Goal: Task Accomplishment & Management: Use online tool/utility

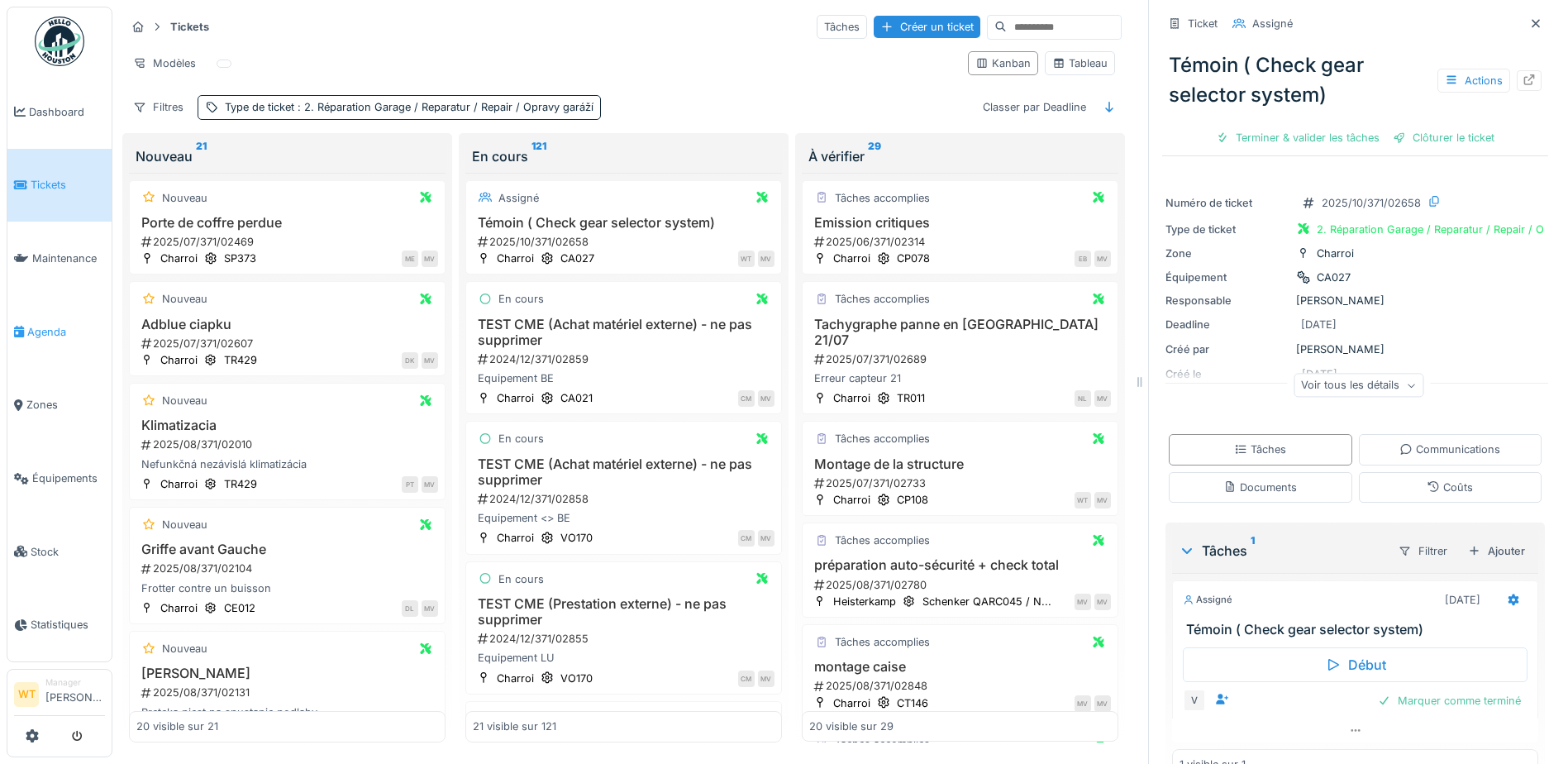
click at [45, 331] on span "Agenda" at bounding box center [65, 331] width 77 height 15
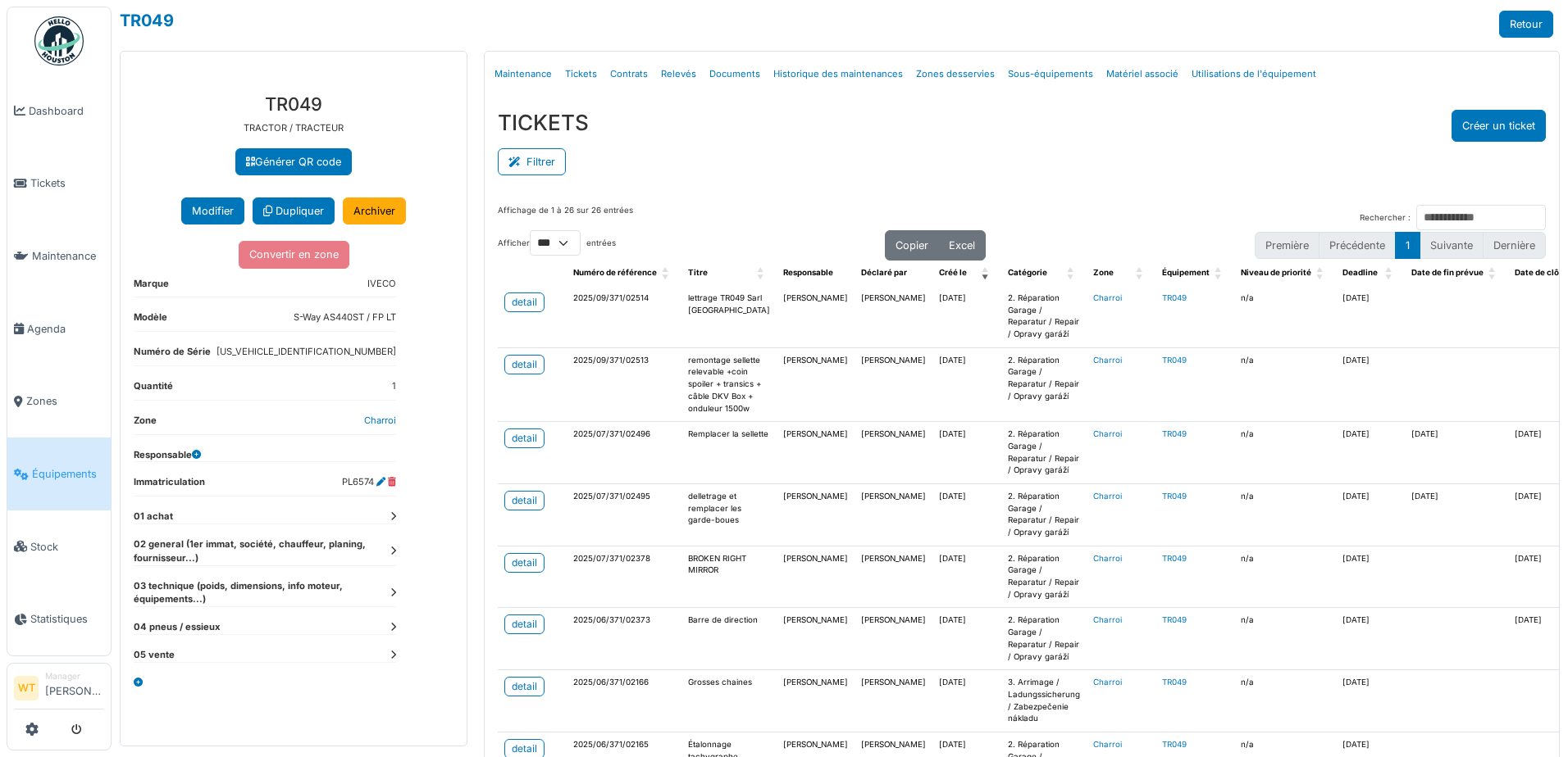
select select "***"
click at [52, 321] on span "Agenda" at bounding box center [65, 328] width 77 height 15
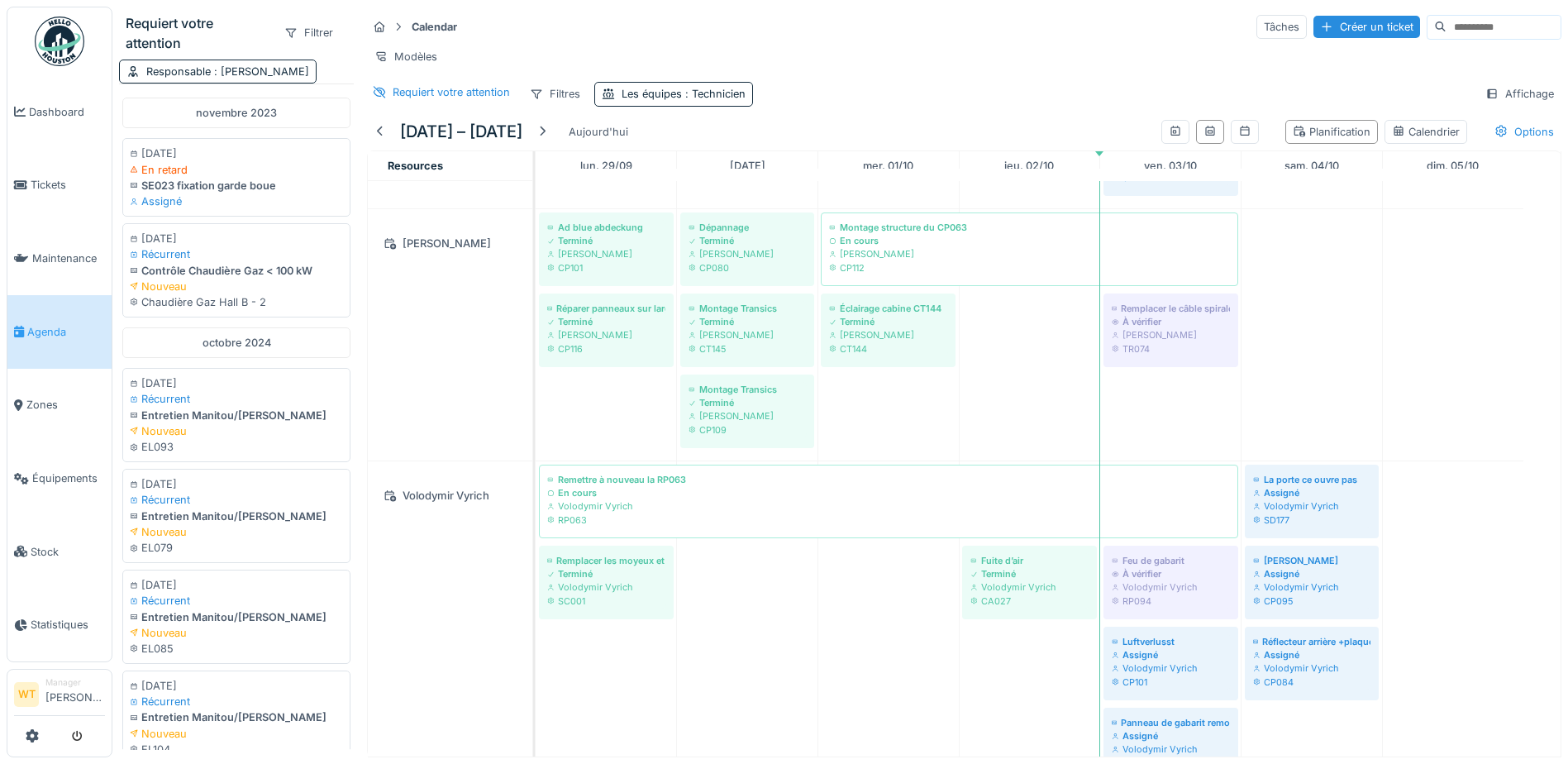
scroll to position [1571, 0]
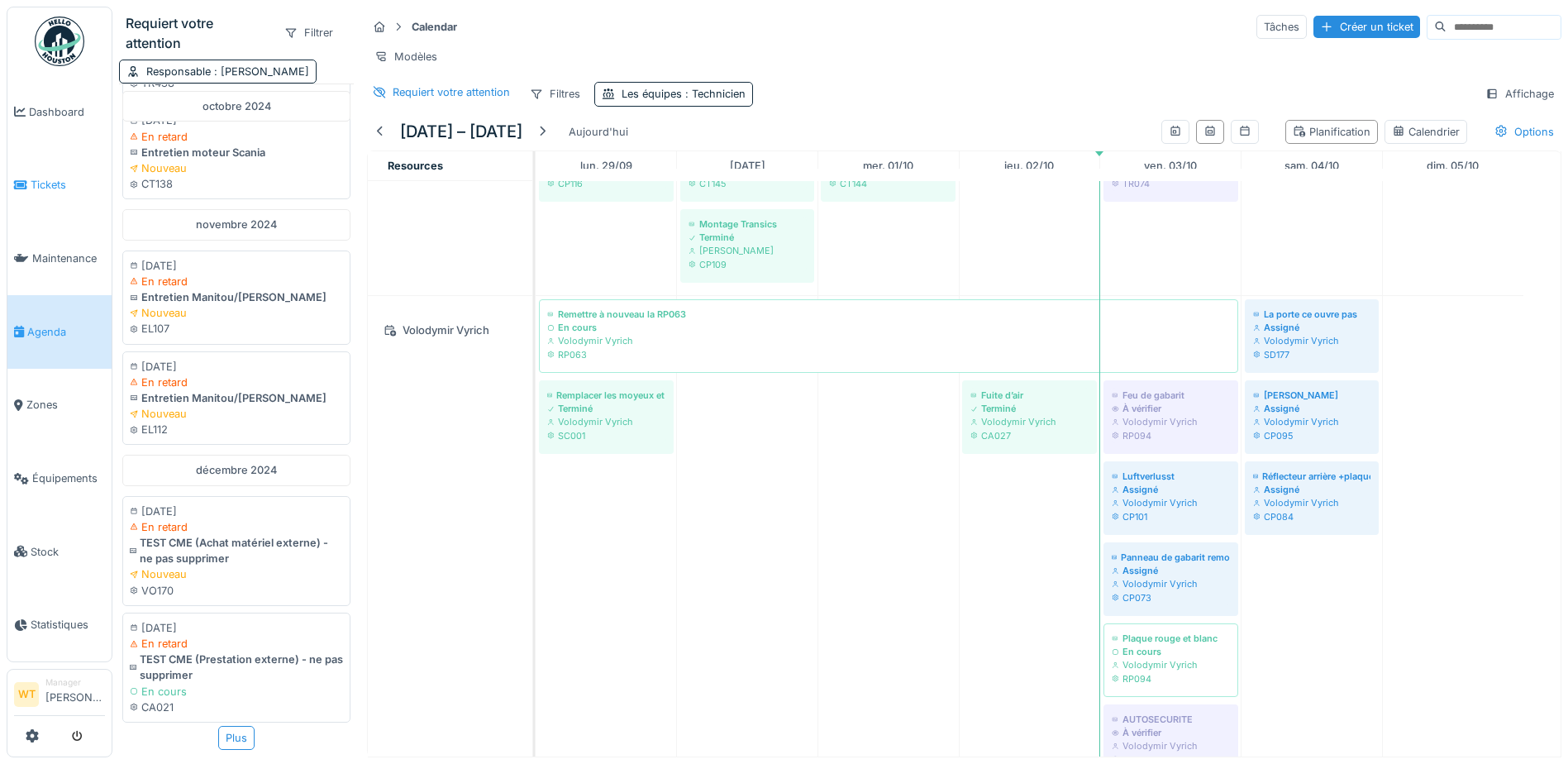
click at [38, 186] on span "Tickets" at bounding box center [68, 185] width 75 height 15
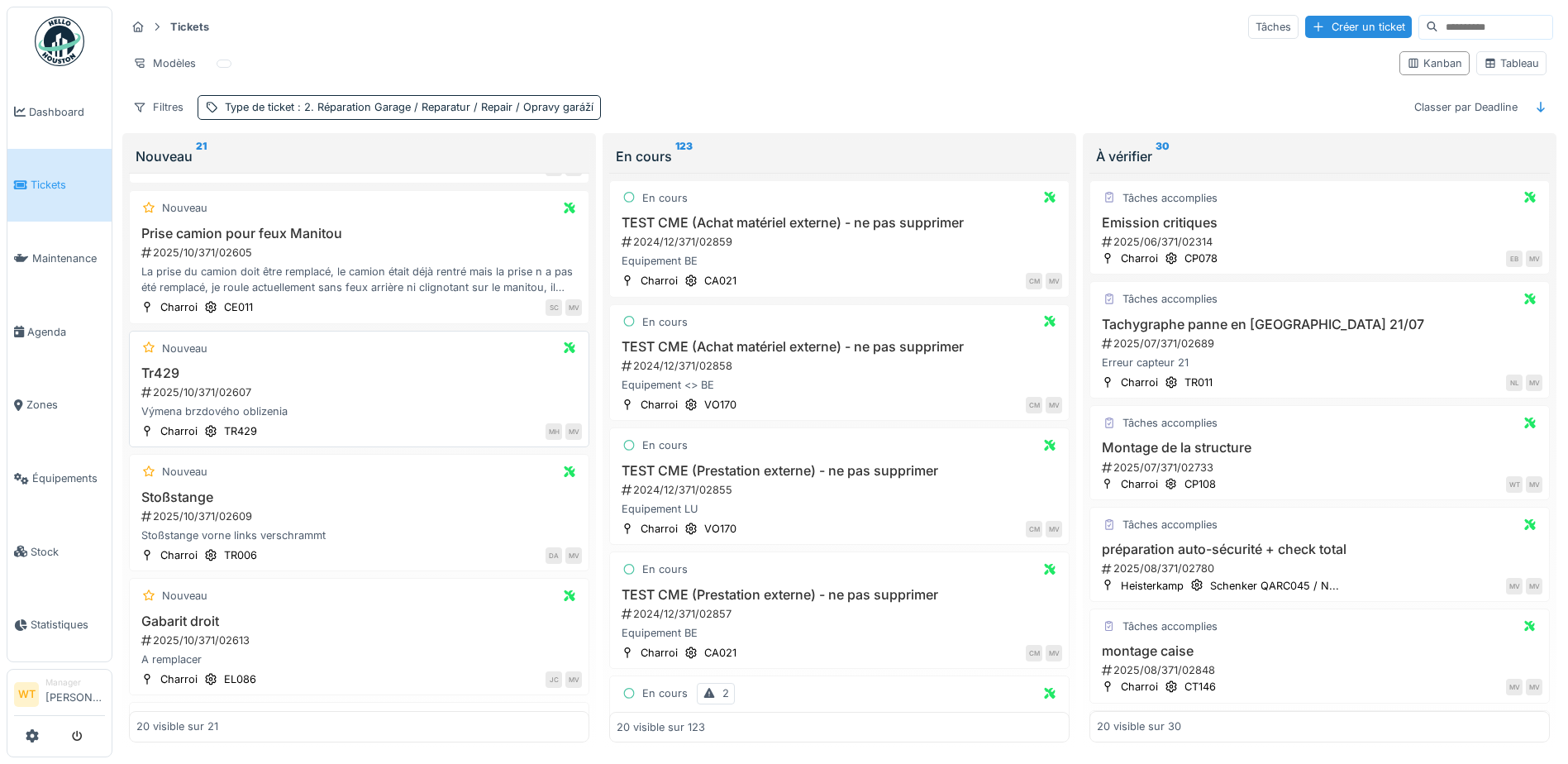
scroll to position [1572, 0]
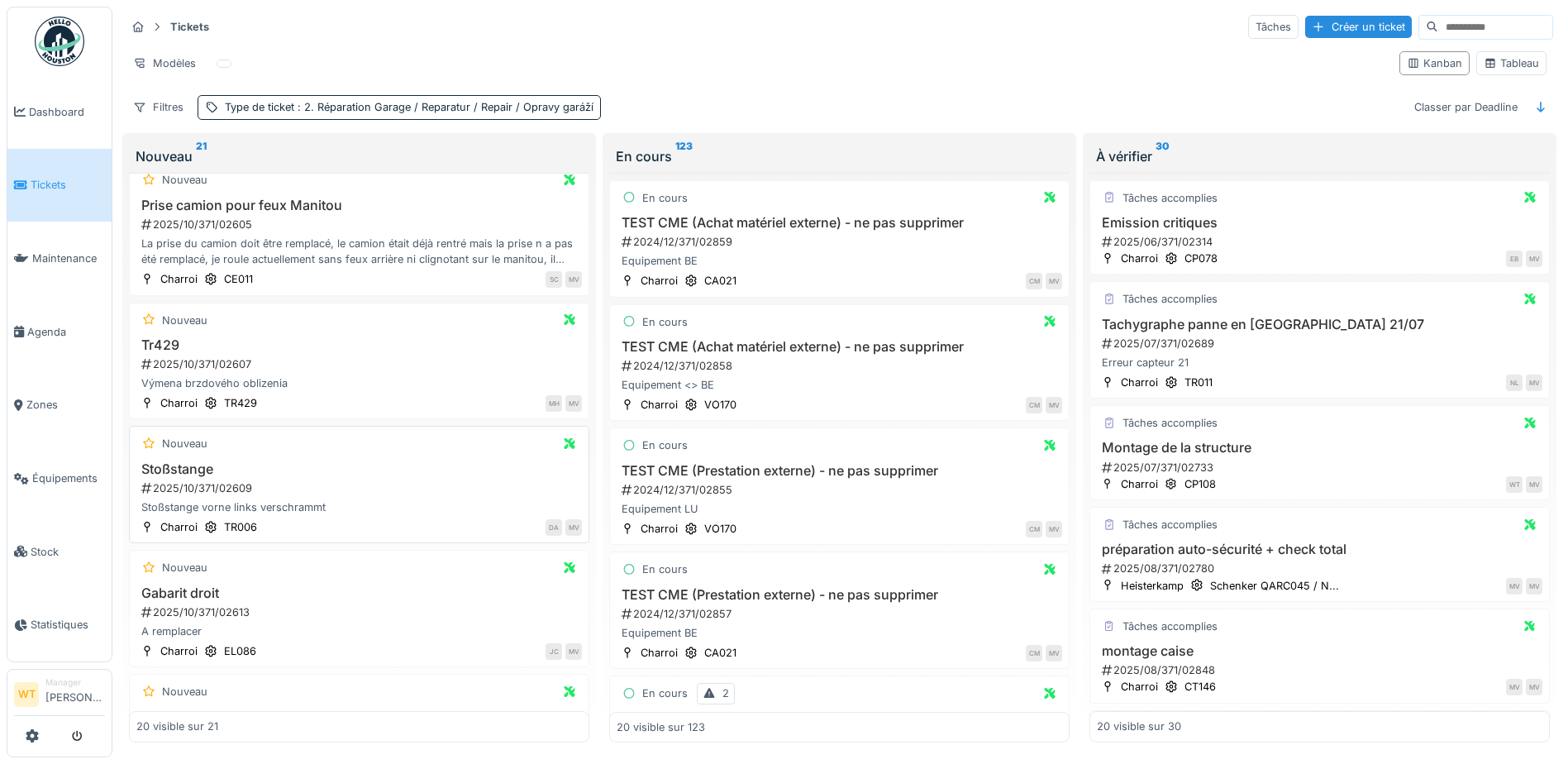
click at [218, 440] on div "Nouveau Stoßstange 2025/10/371/02609 Stoßstange vorne links verschrammt Charroi…" at bounding box center [359, 484] width 460 height 117
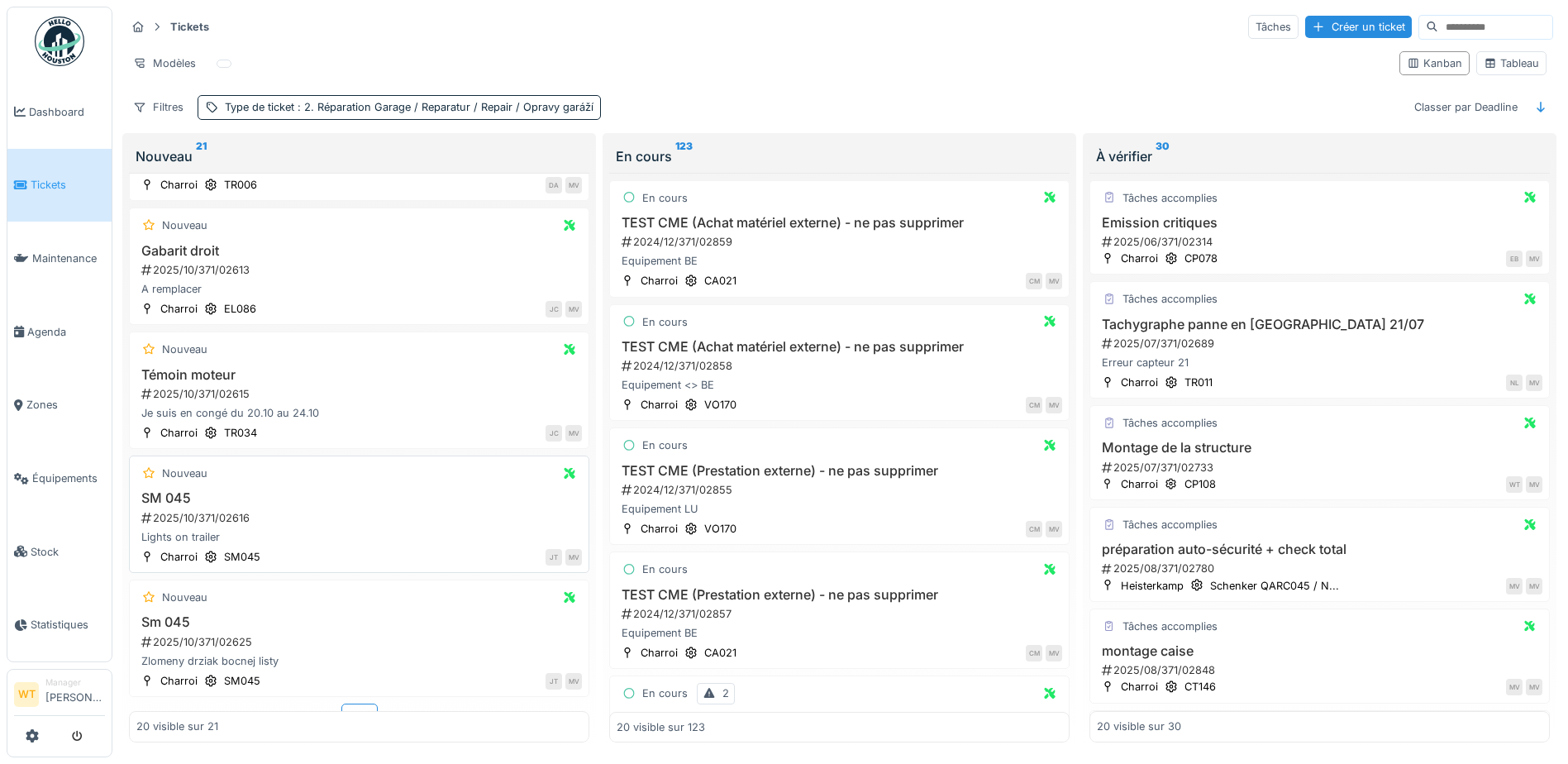
scroll to position [11, 0]
click at [346, 704] on div "Plus" at bounding box center [360, 716] width 36 height 24
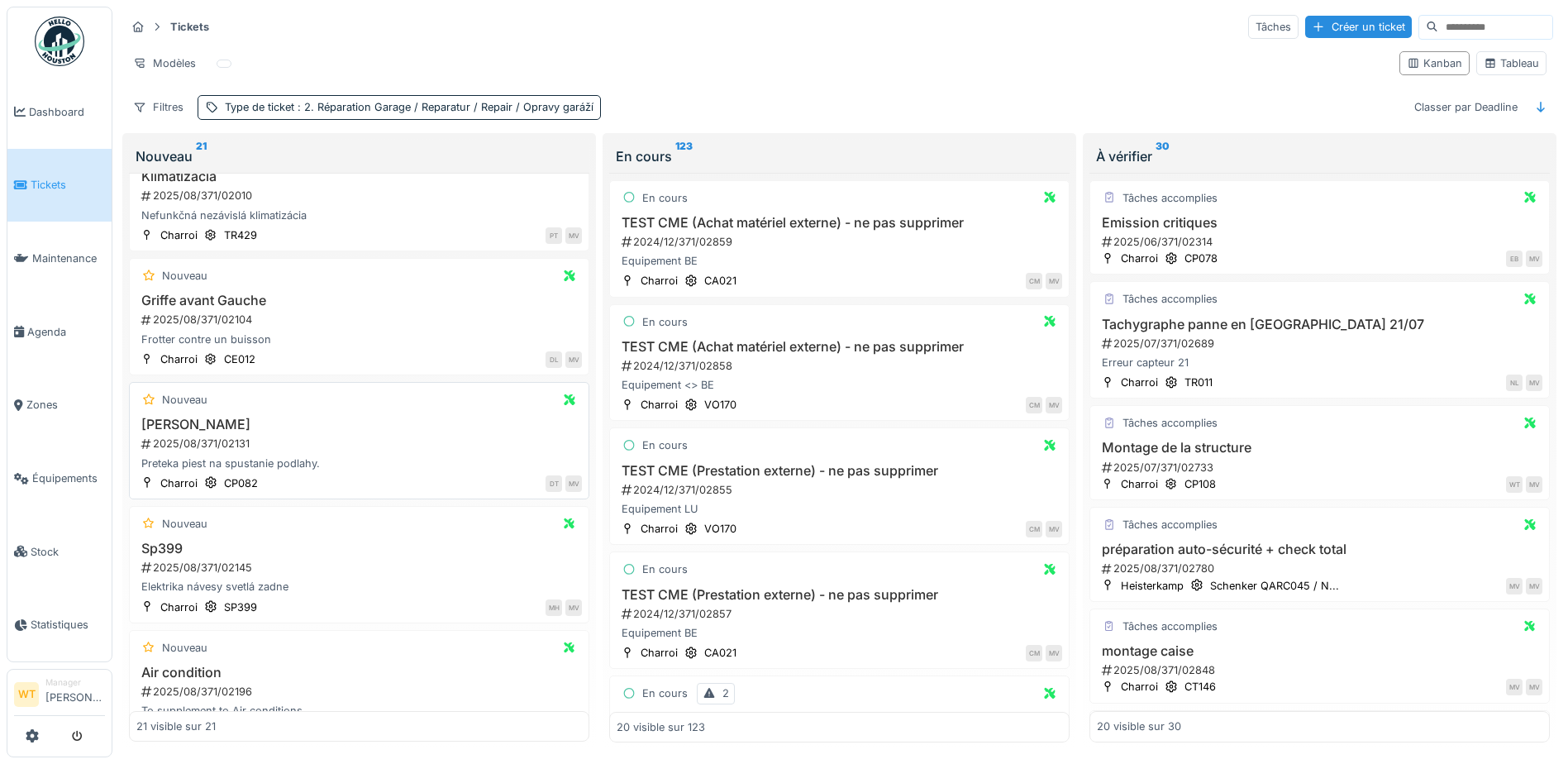
scroll to position [331, 0]
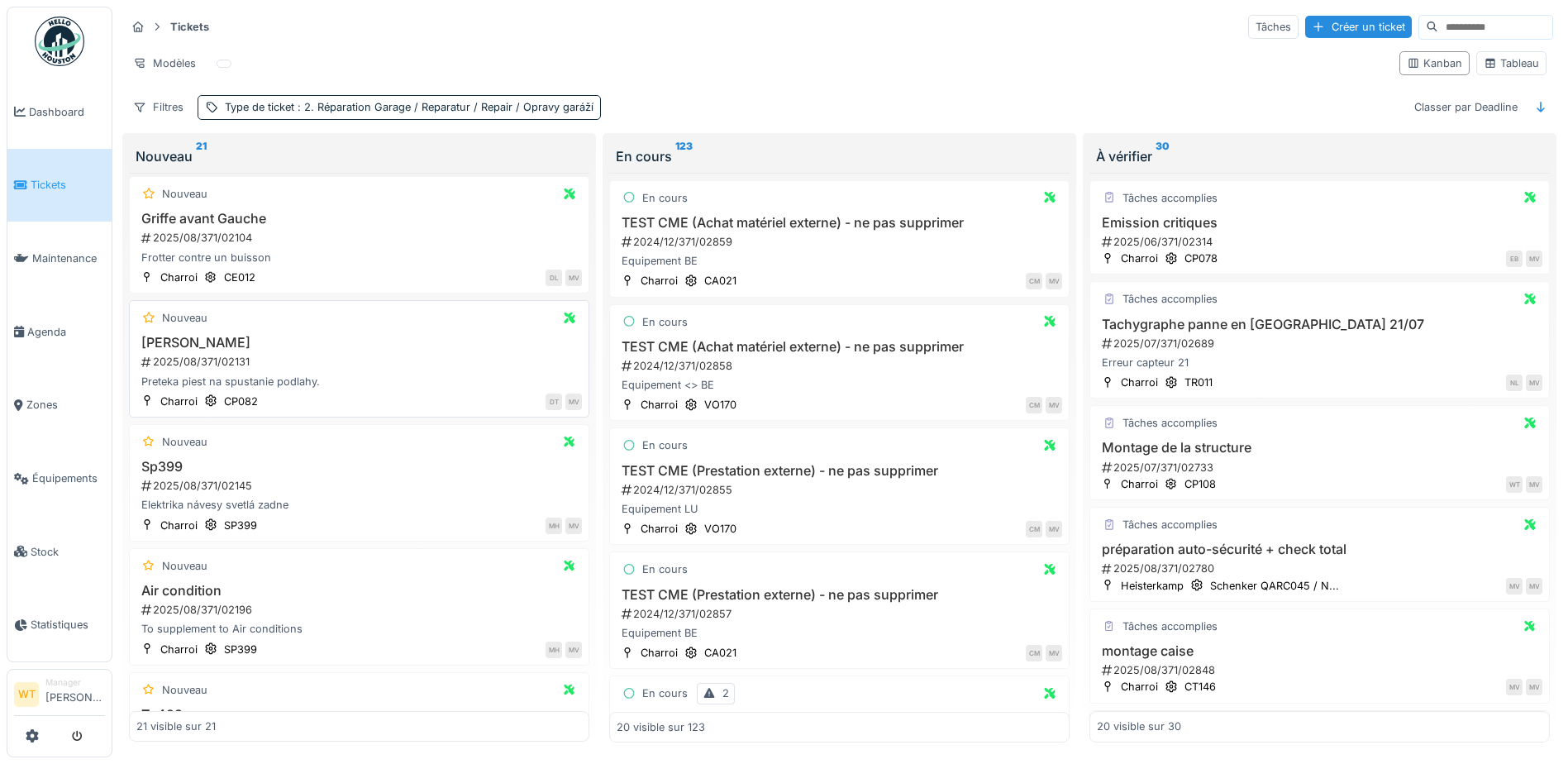
click at [204, 348] on h3 "[PERSON_NAME]" at bounding box center [359, 342] width 445 height 15
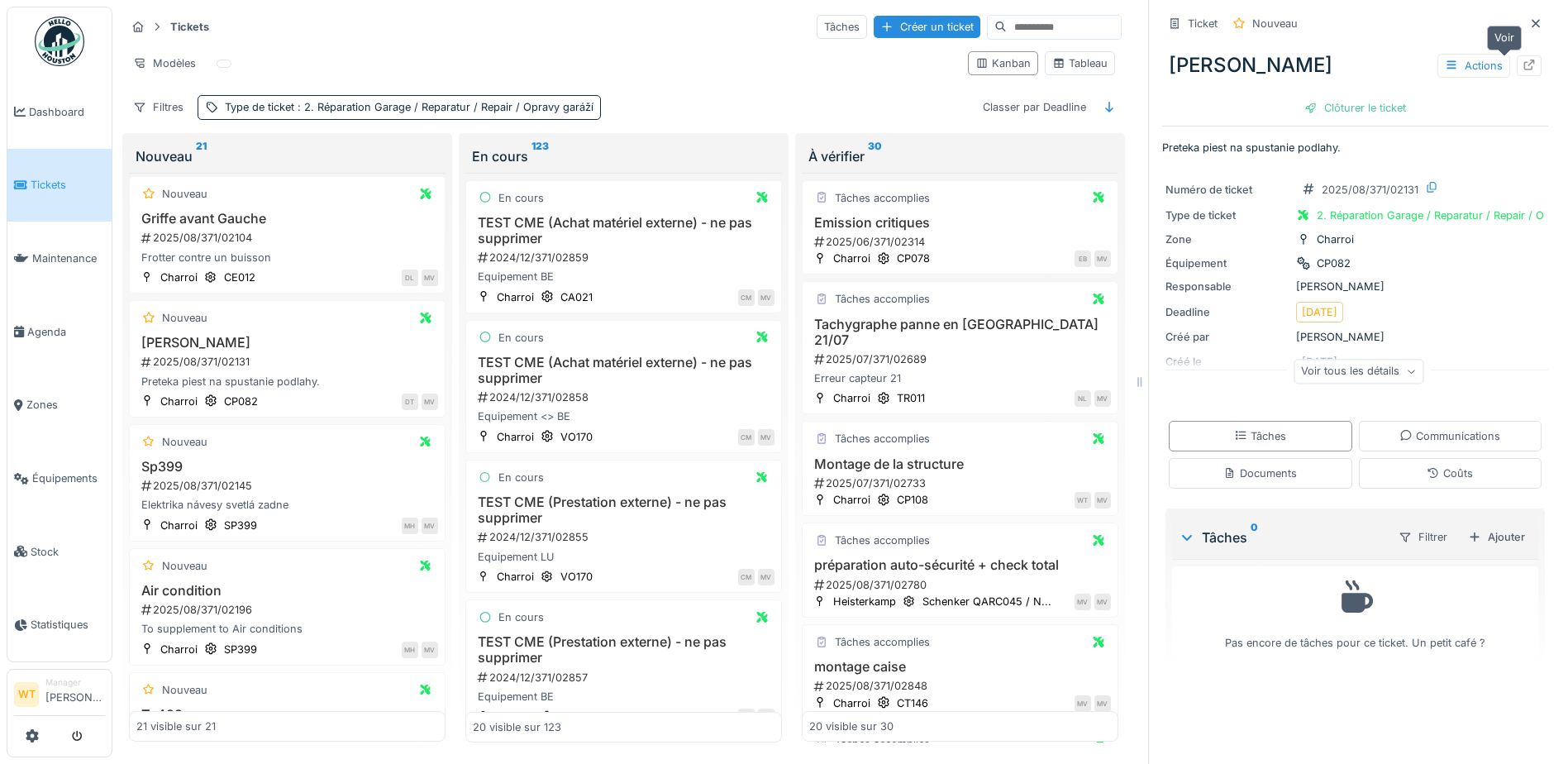
click at [1517, 63] on div at bounding box center [1529, 65] width 25 height 21
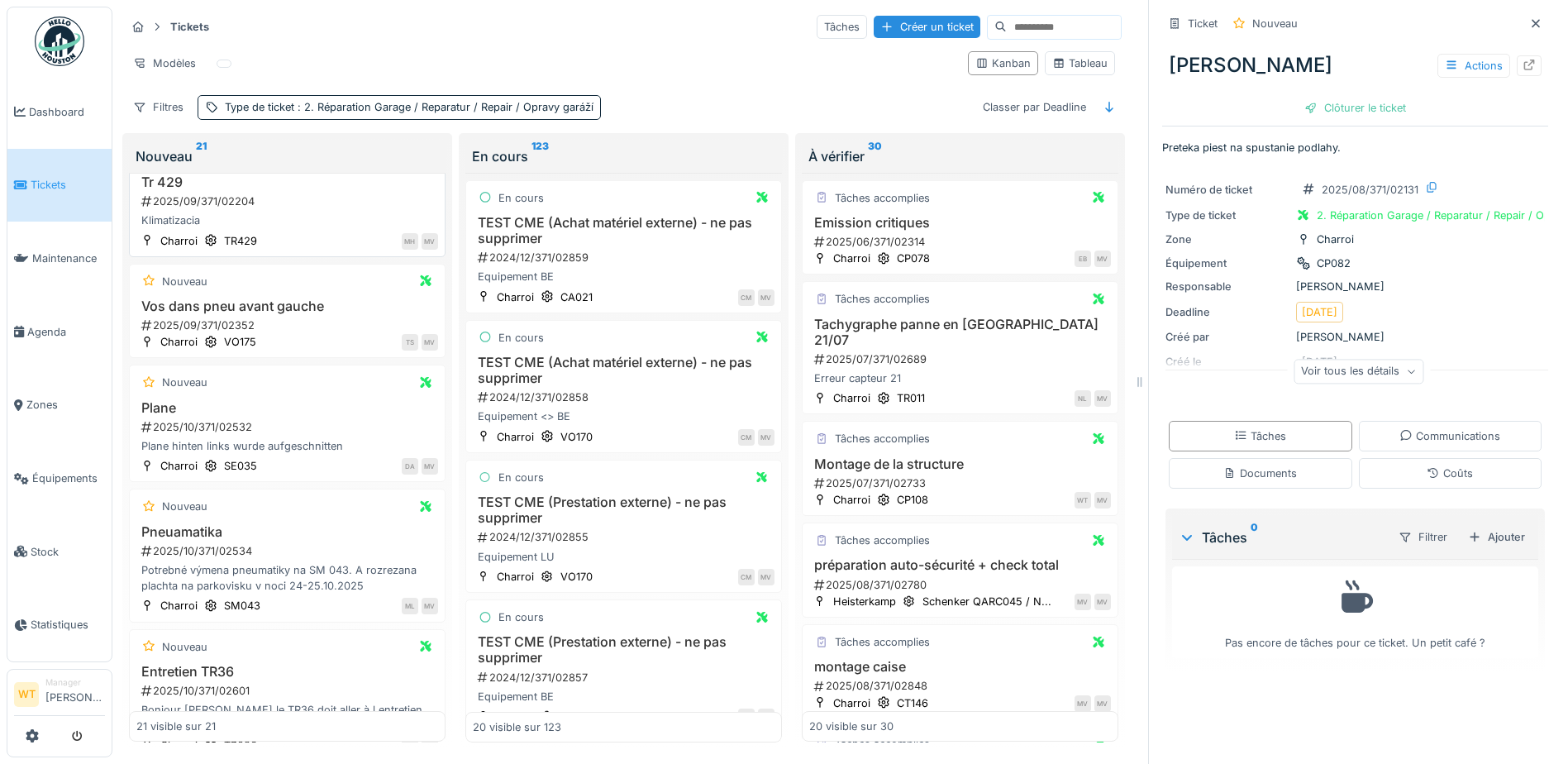
scroll to position [910, 0]
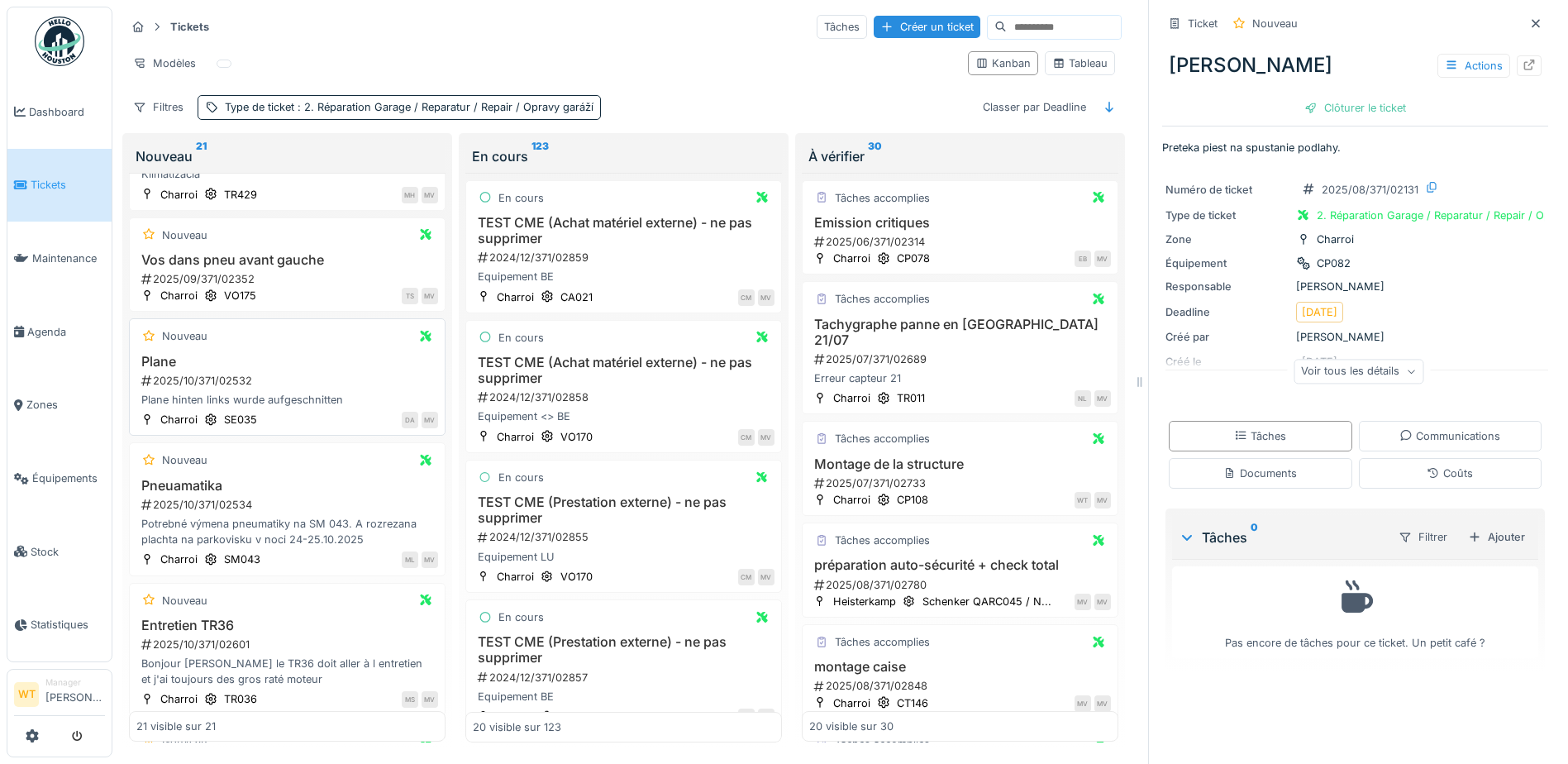
click at [210, 379] on div "2025/10/371/02532" at bounding box center [289, 380] width 298 height 15
click at [1371, 370] on div "Voir tous les détails" at bounding box center [1358, 372] width 130 height 24
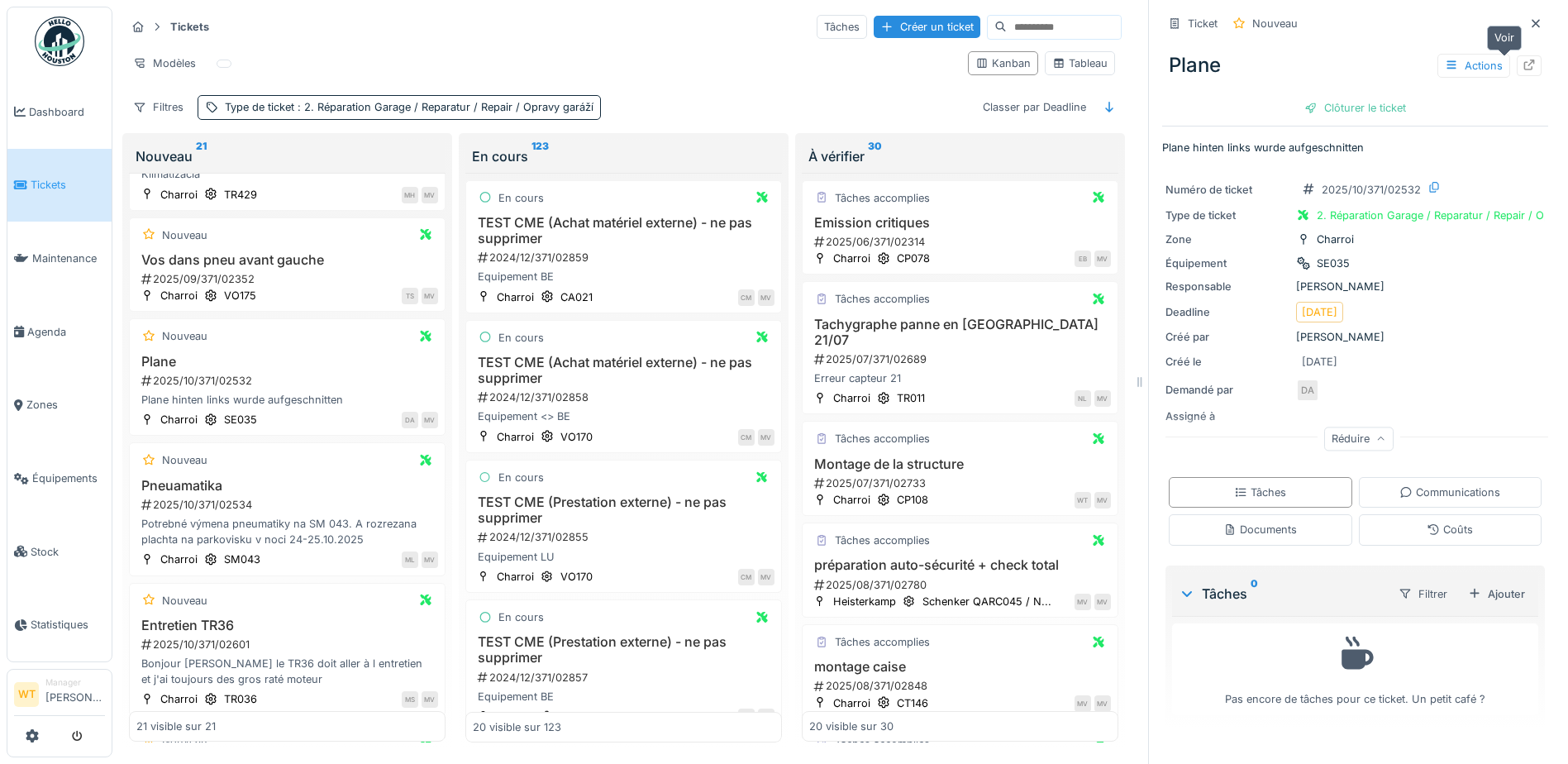
click at [1524, 62] on icon at bounding box center [1530, 65] width 11 height 11
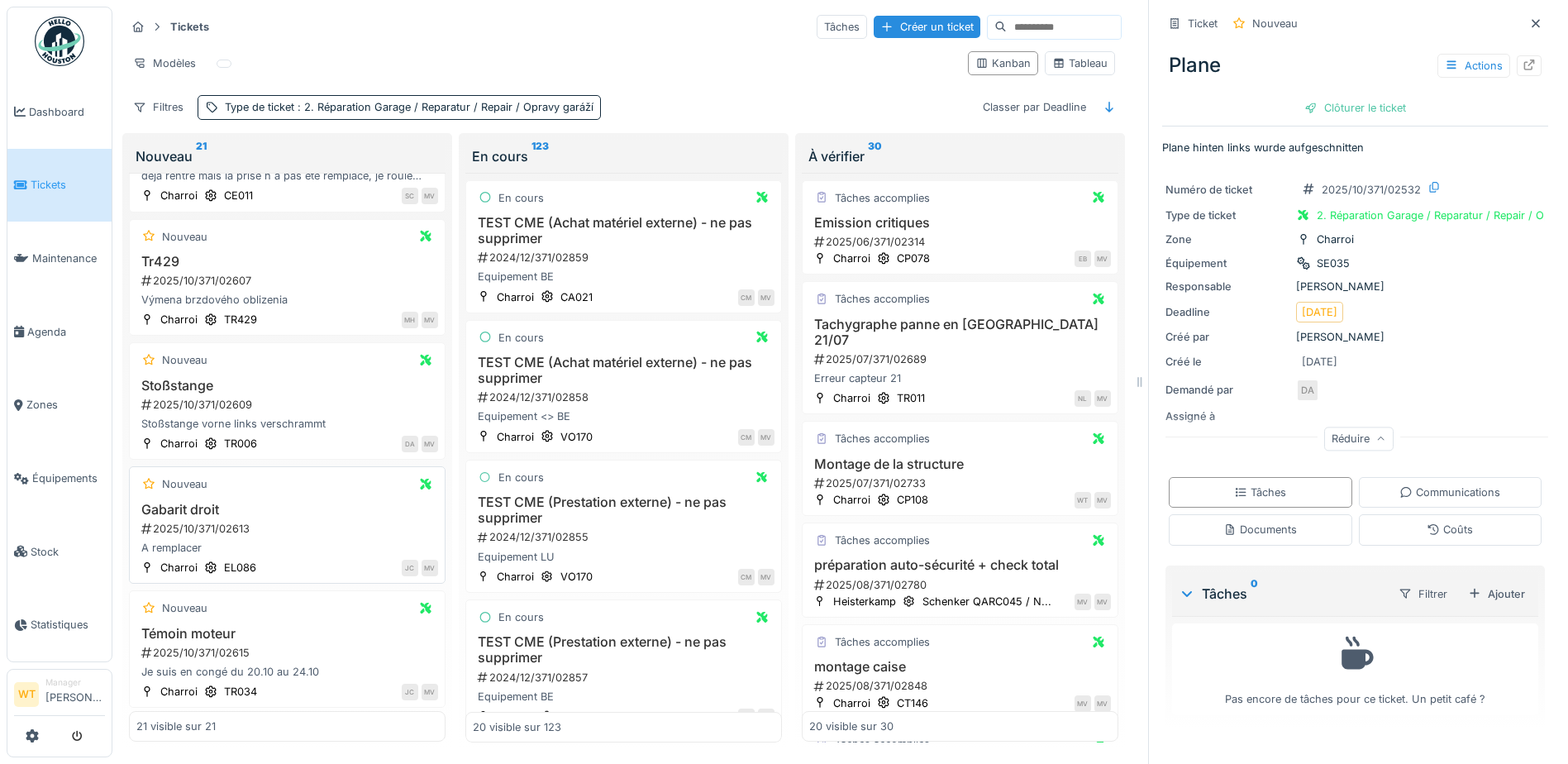
scroll to position [1736, 0]
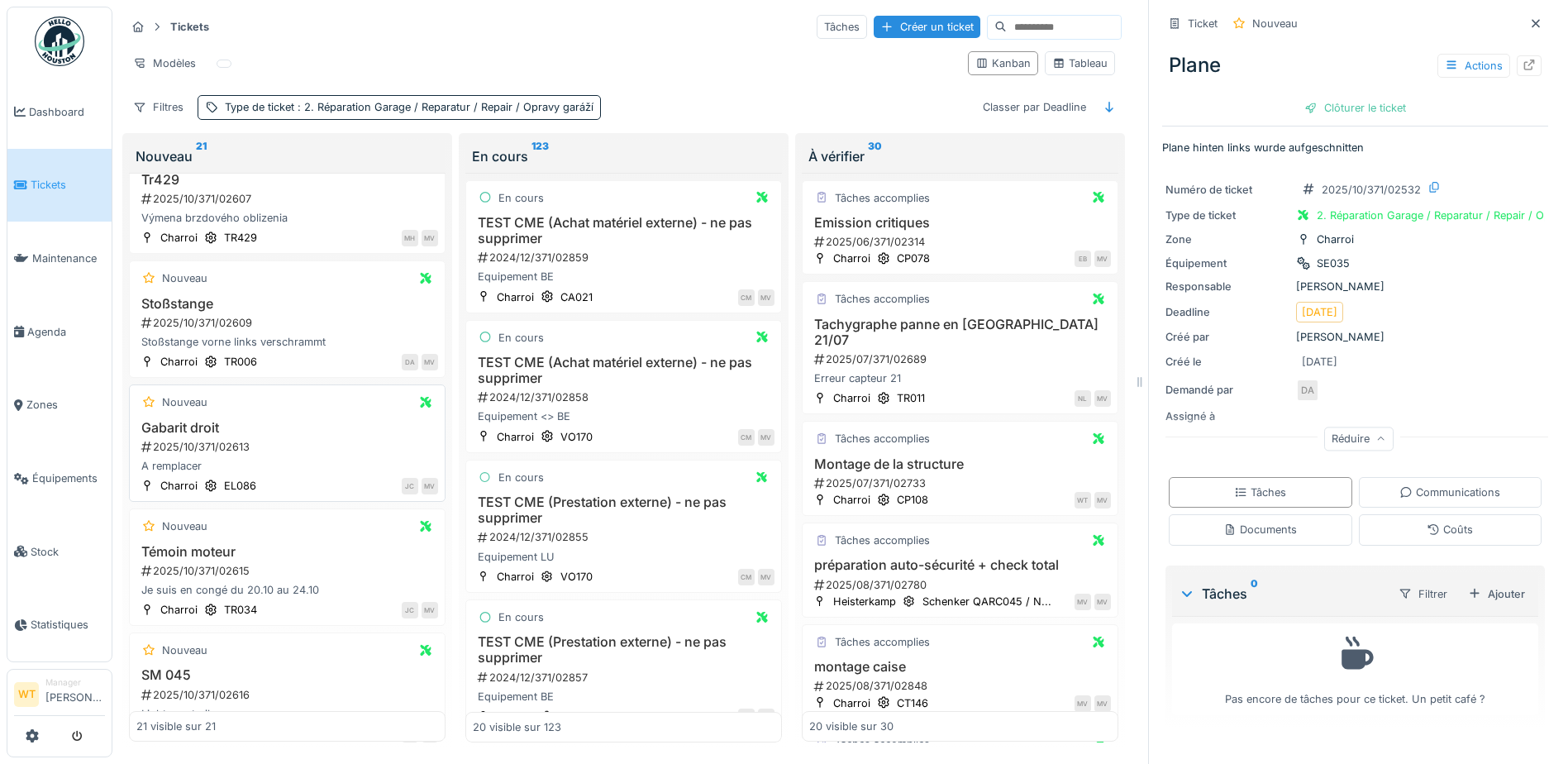
click at [207, 423] on h3 "Gabarit droit" at bounding box center [287, 427] width 302 height 15
click at [1523, 68] on icon at bounding box center [1529, 65] width 14 height 11
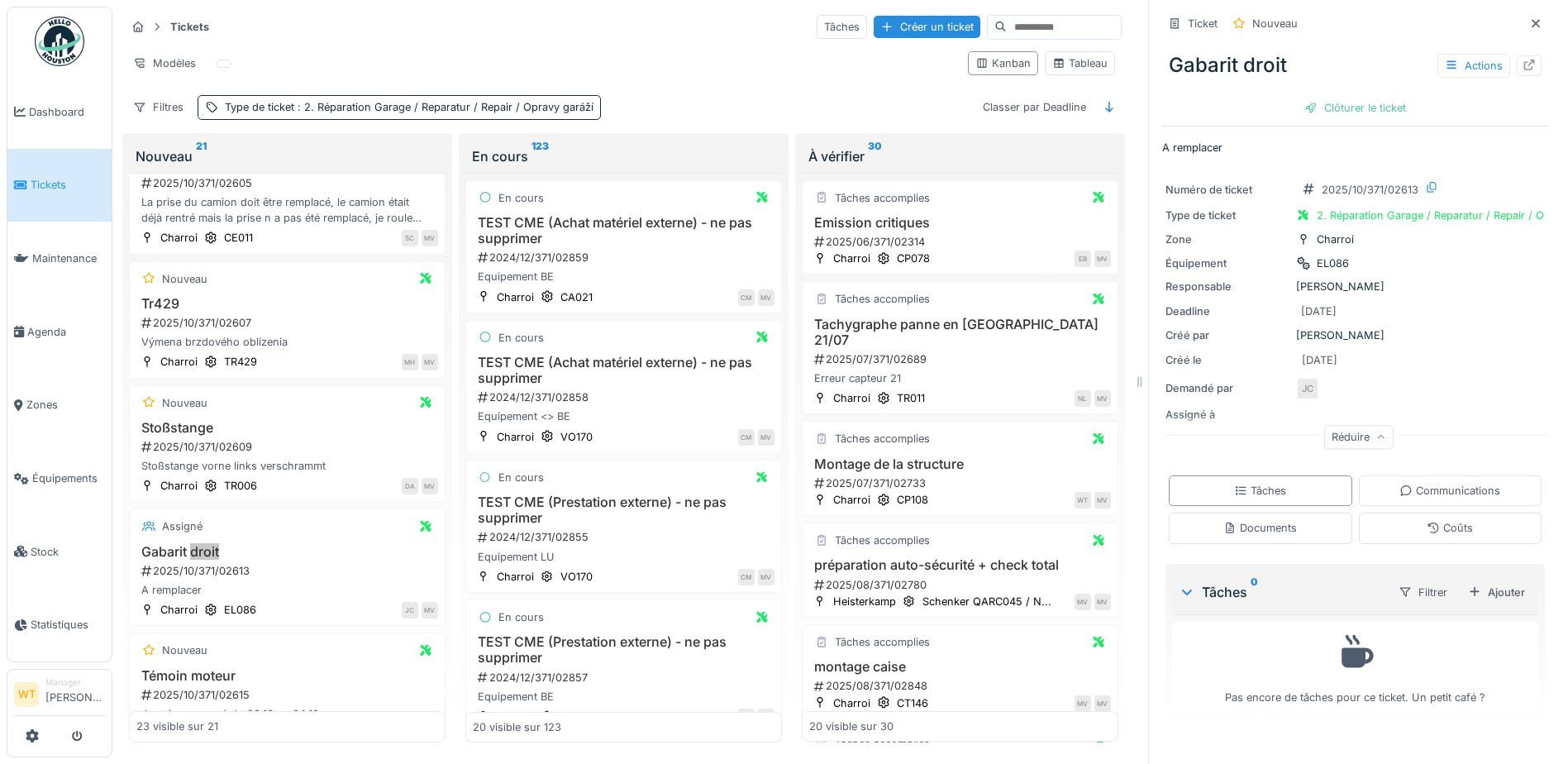
scroll to position [2001, 0]
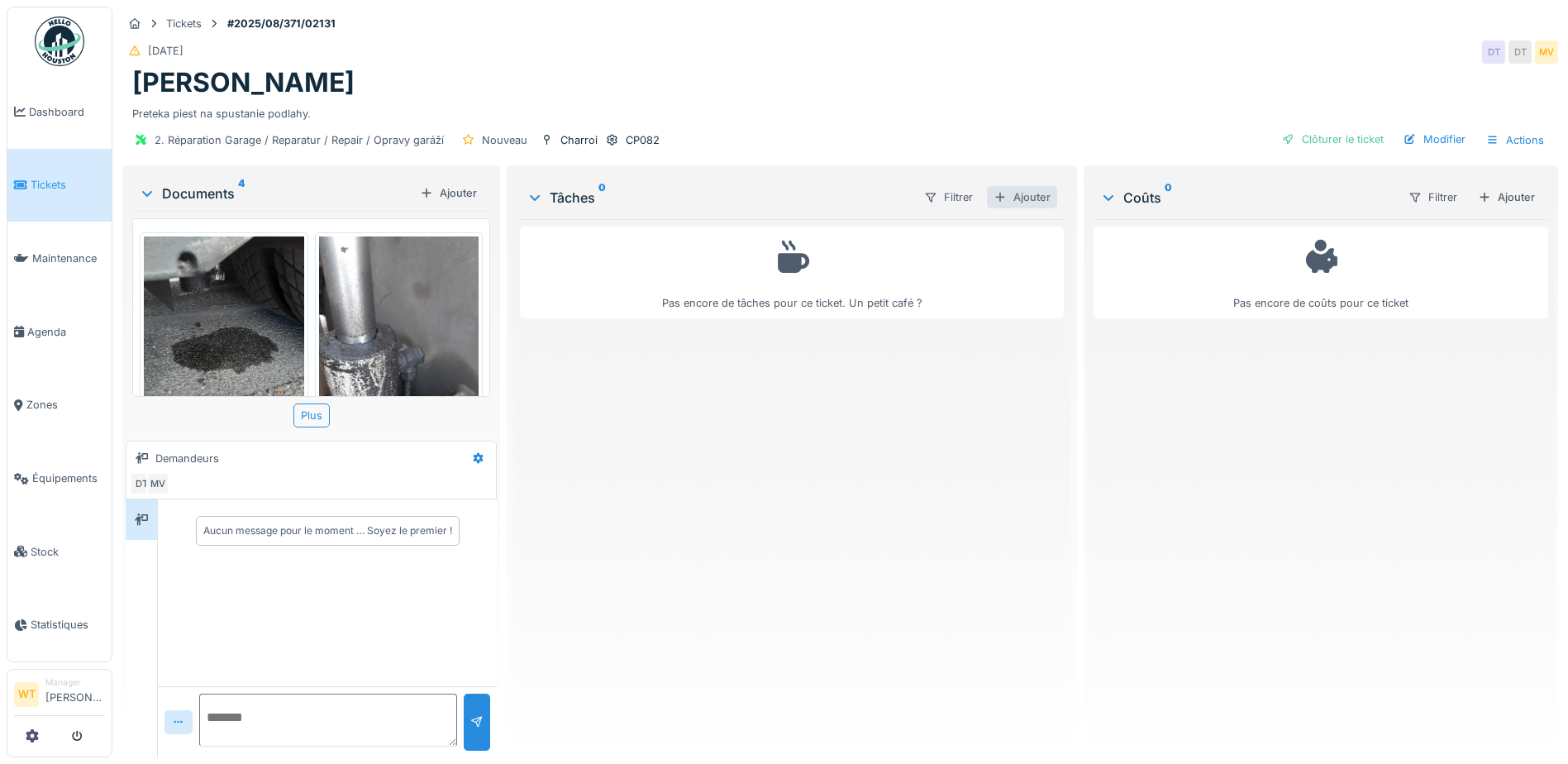
click at [1037, 201] on div "Ajouter" at bounding box center [1022, 197] width 70 height 23
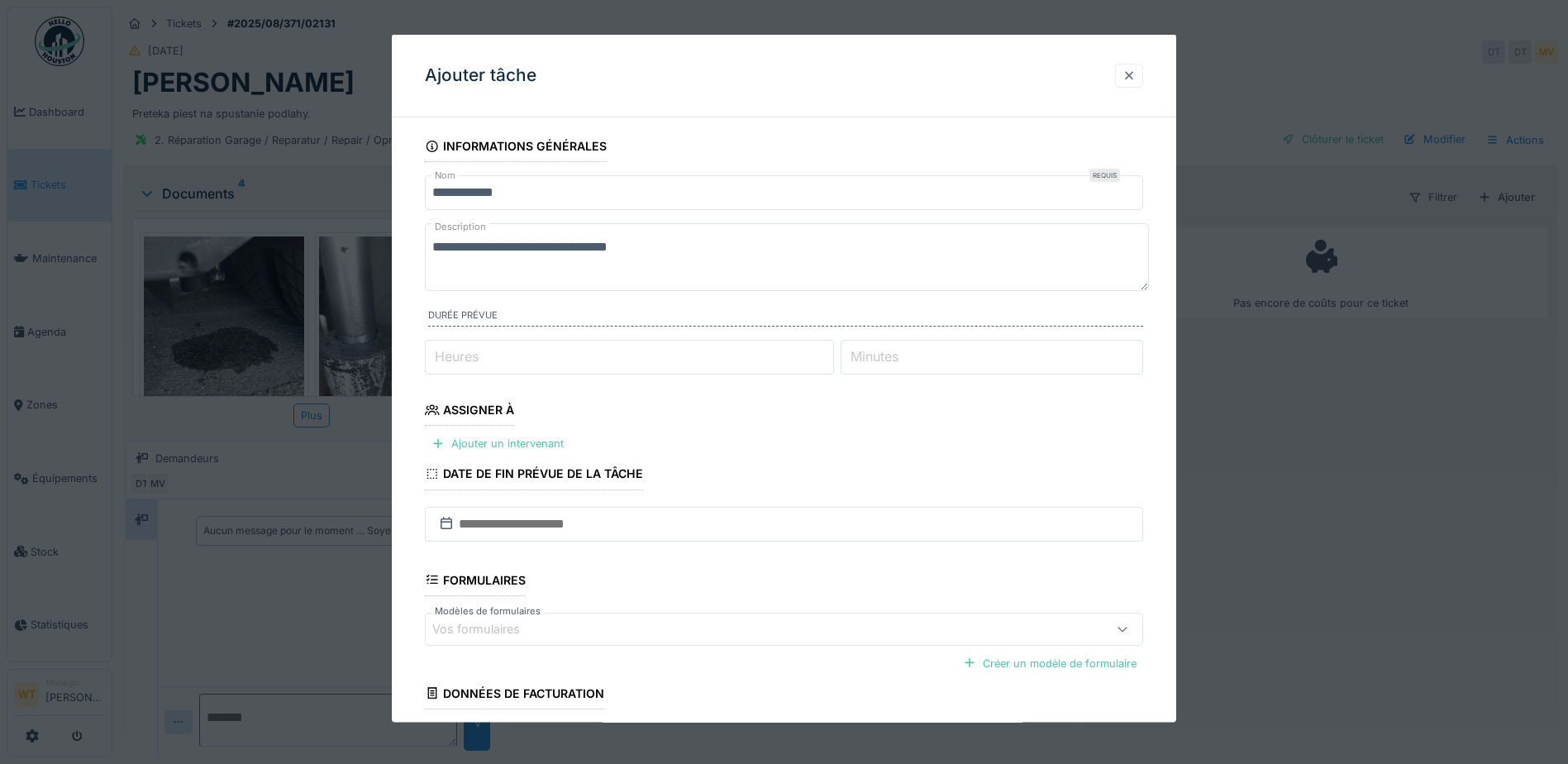
click at [1134, 77] on div at bounding box center [1129, 75] width 14 height 15
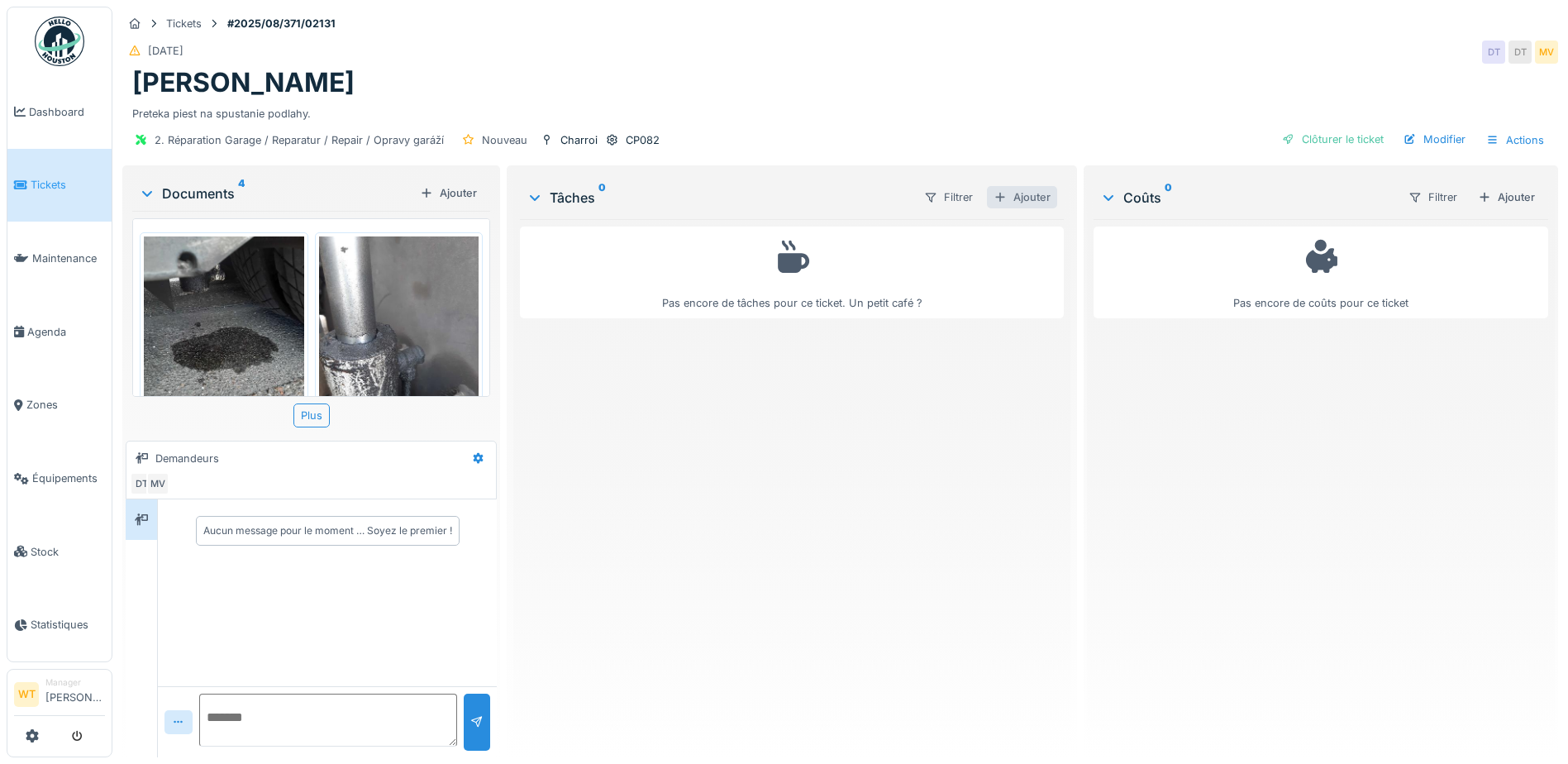
click at [1017, 196] on div "Ajouter" at bounding box center [1022, 197] width 70 height 23
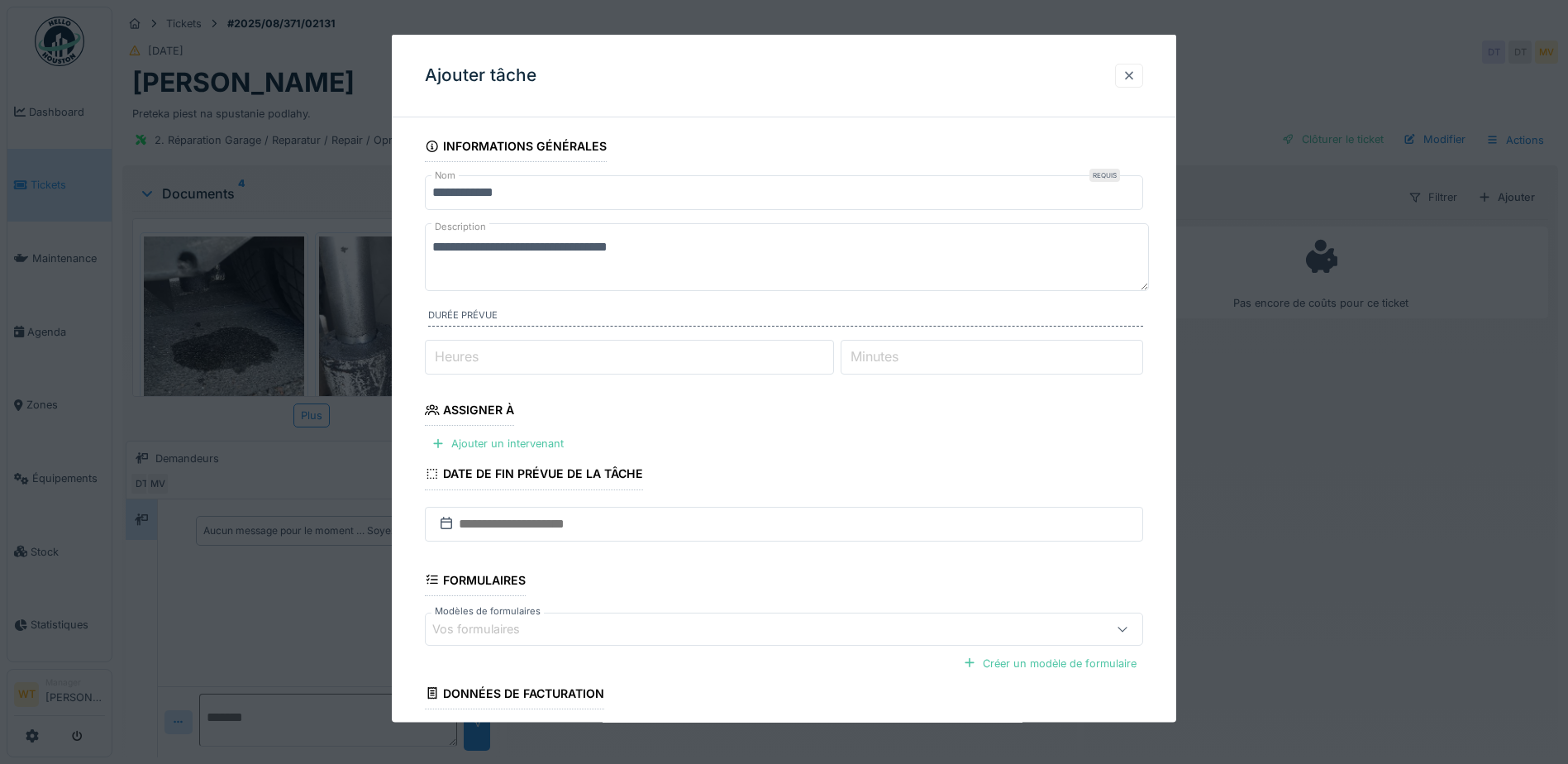
click at [1135, 68] on div at bounding box center [1129, 75] width 14 height 15
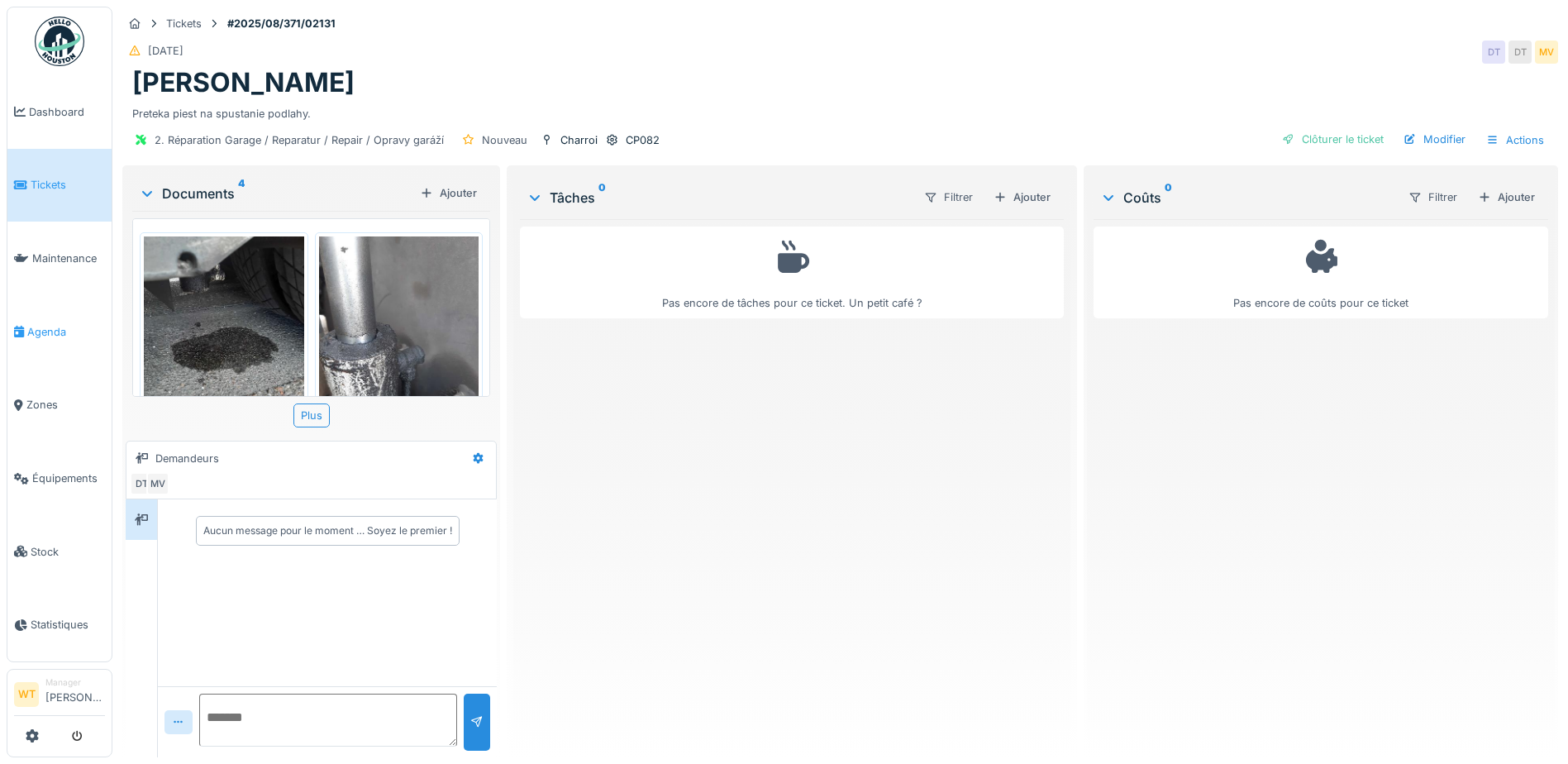
click at [45, 315] on link "Agenda" at bounding box center [59, 332] width 105 height 74
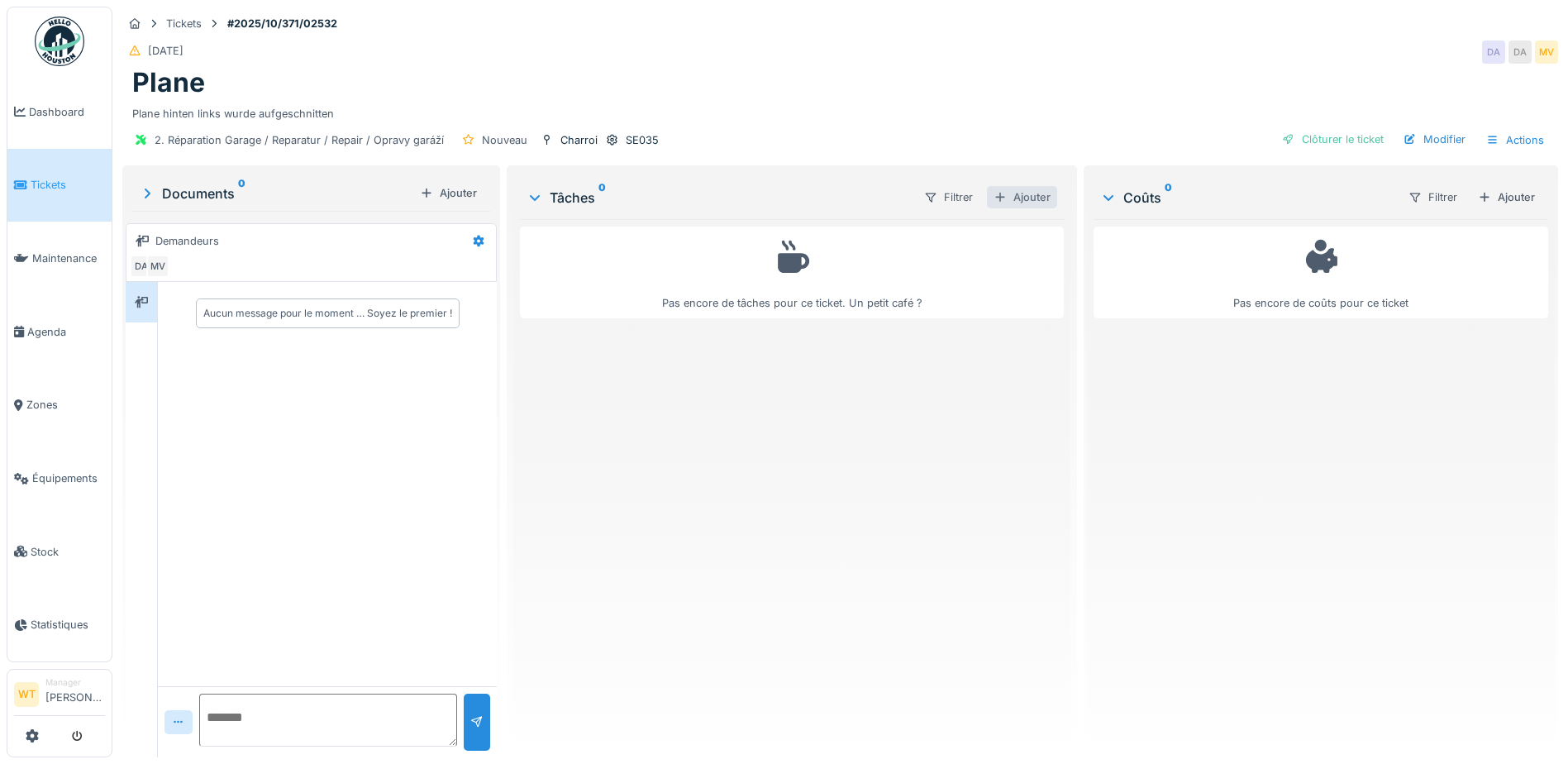
click at [1021, 196] on div "Ajouter" at bounding box center [1022, 197] width 70 height 23
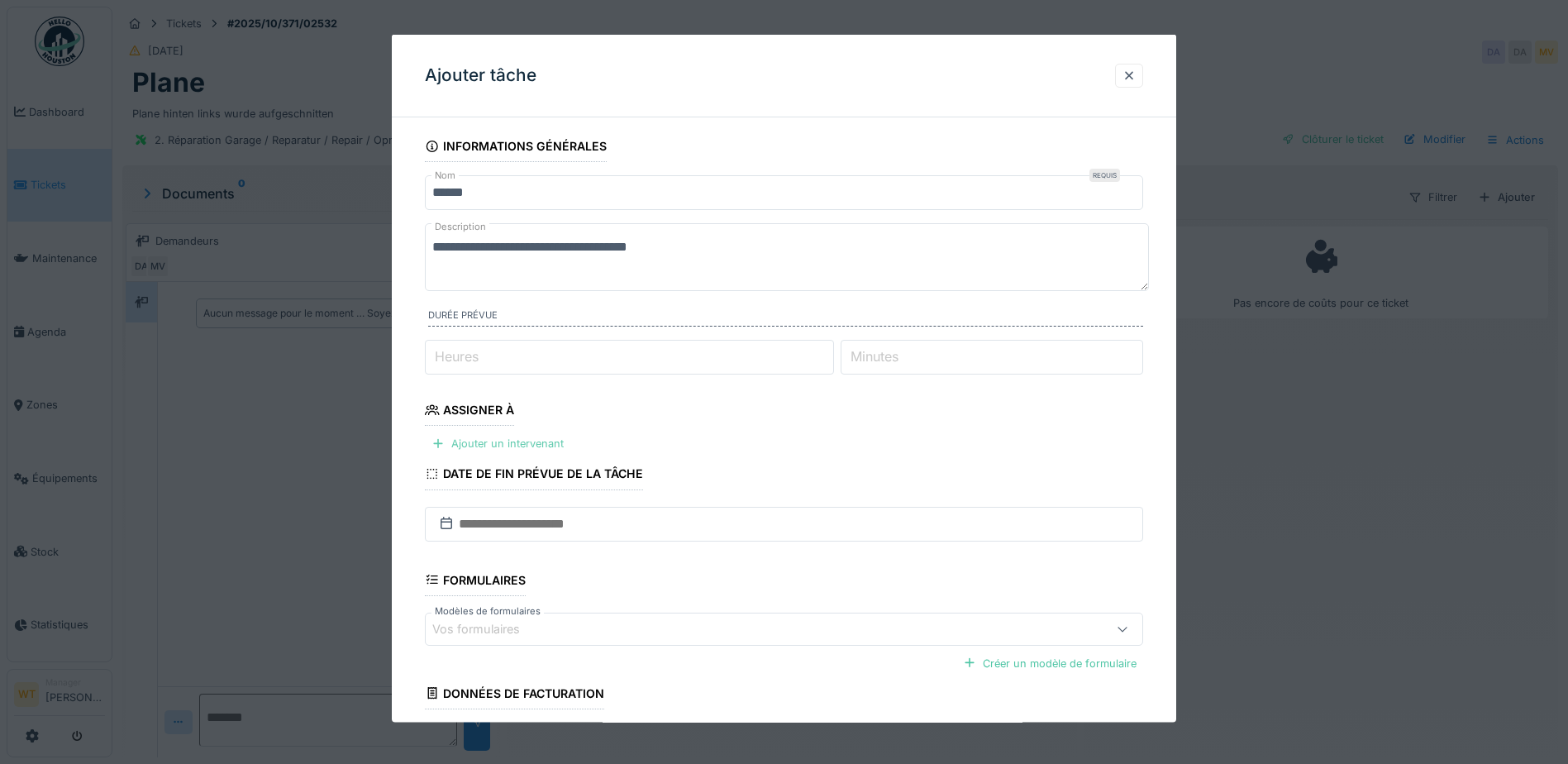
click at [514, 446] on div "Ajouter un intervenant" at bounding box center [497, 444] width 145 height 23
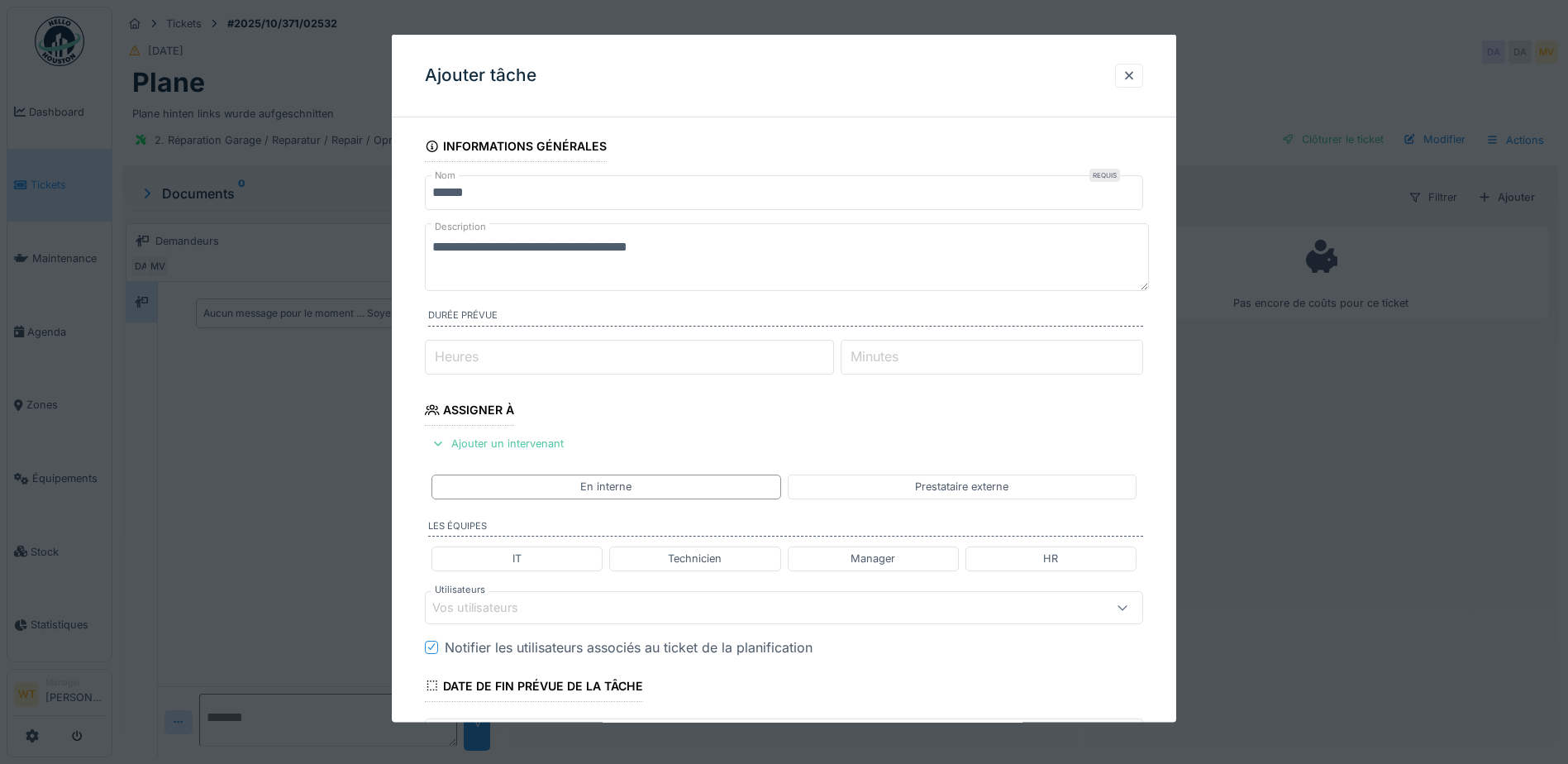
click at [527, 606] on div "Vos utilisateurs" at bounding box center [487, 607] width 109 height 18
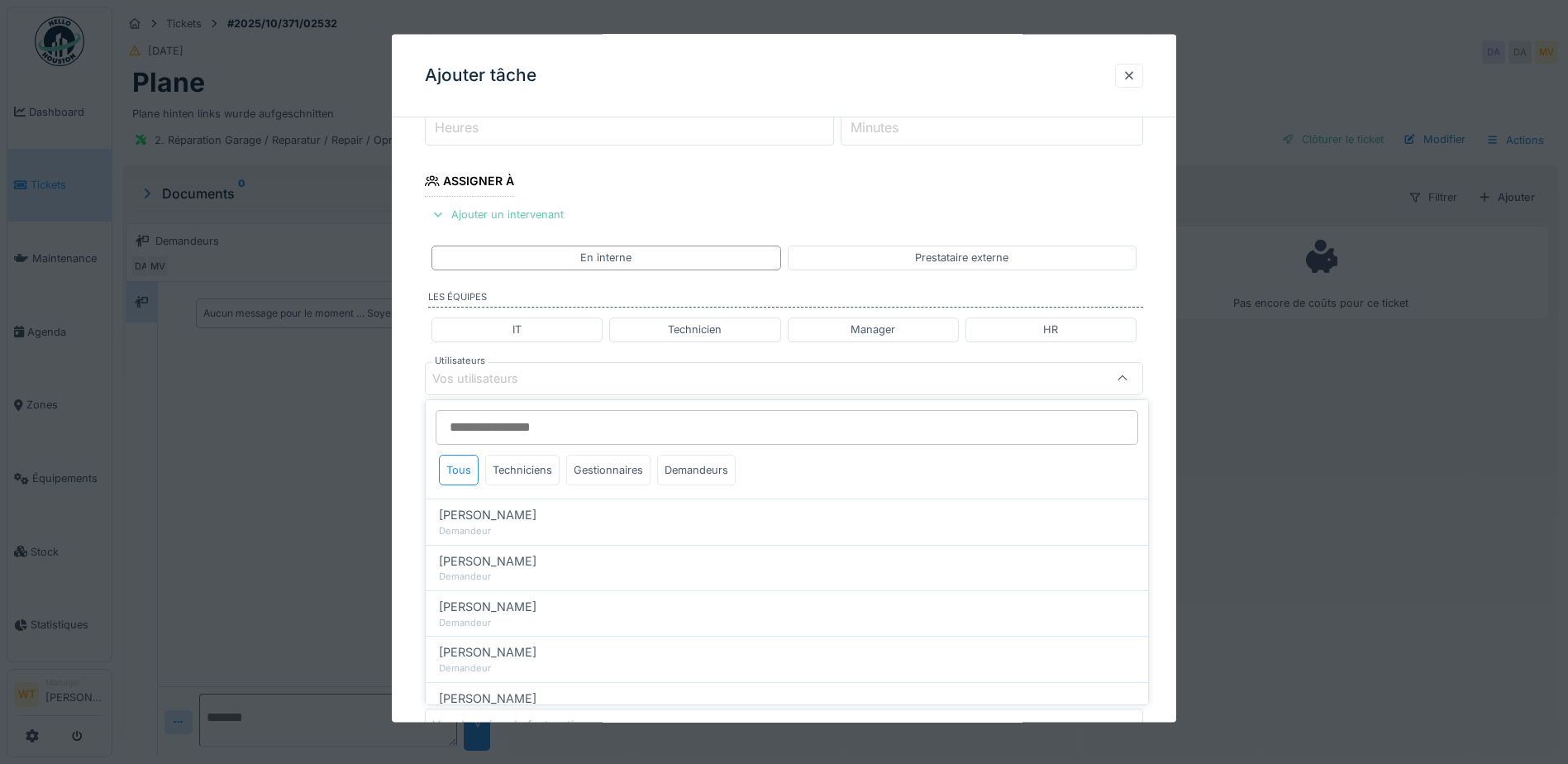
click at [521, 216] on div "Ajouter un intervenant" at bounding box center [497, 215] width 145 height 23
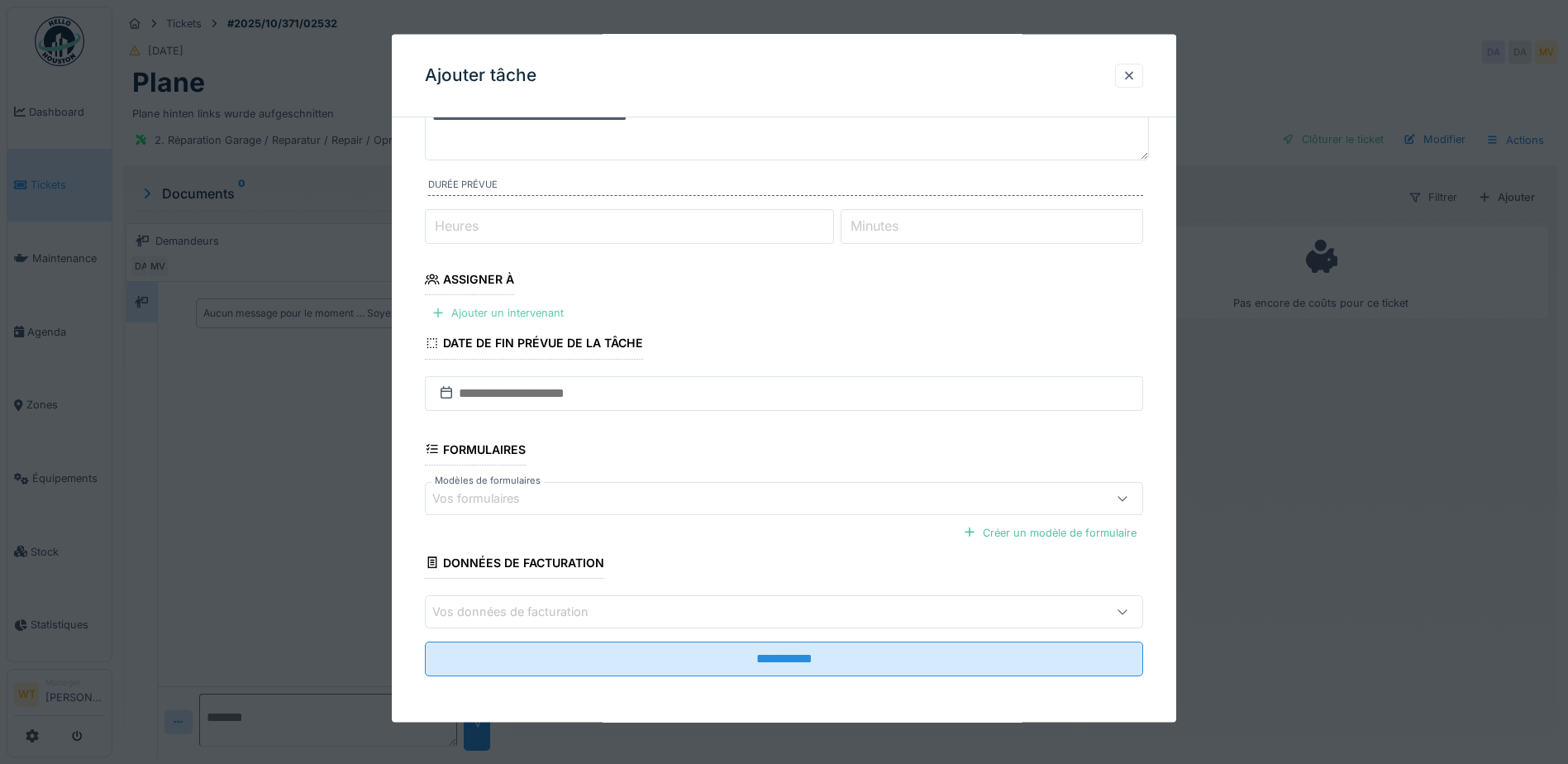
scroll to position [131, 0]
click at [512, 306] on div "Ajouter un intervenant" at bounding box center [497, 313] width 145 height 23
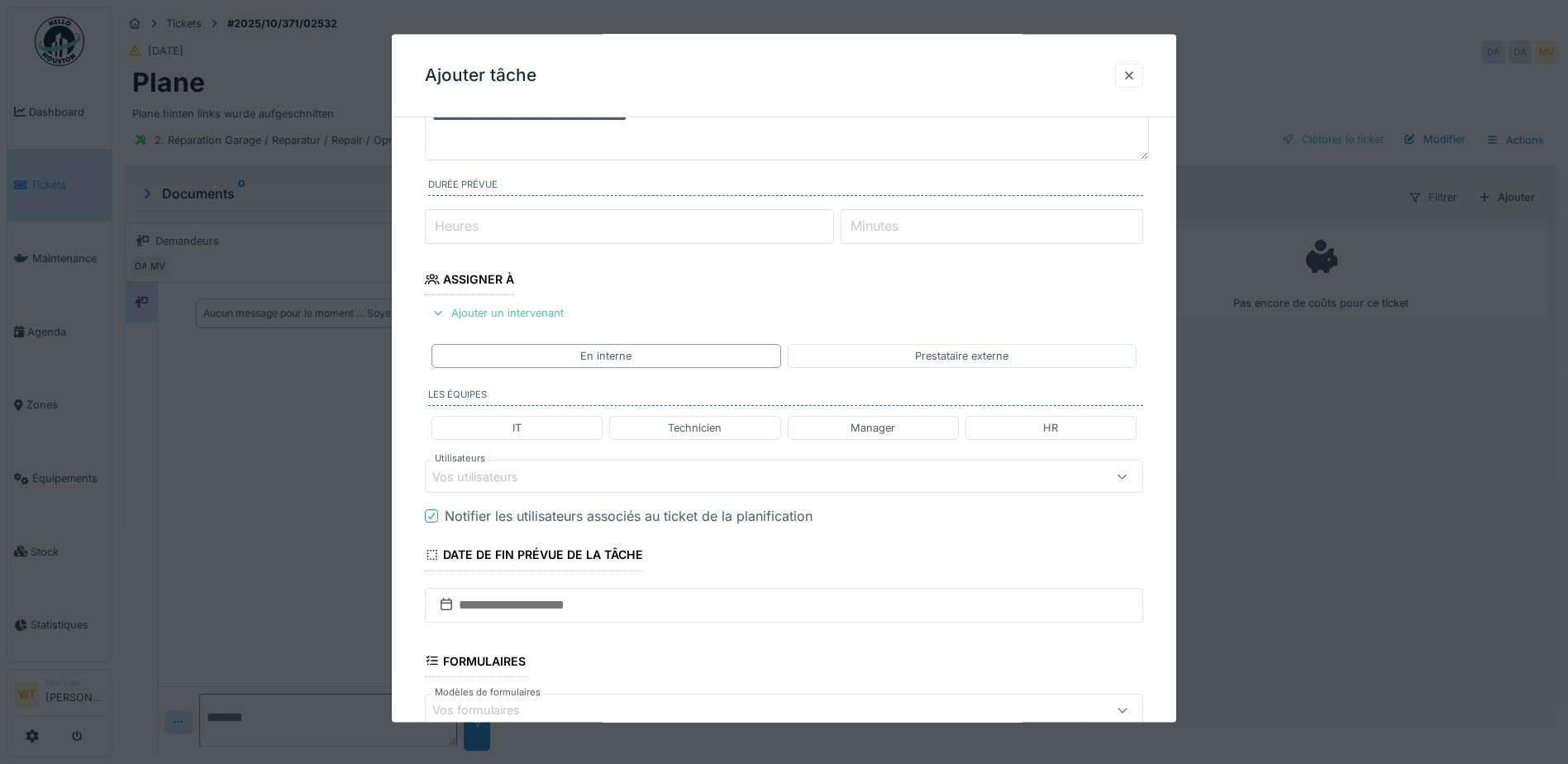
click at [520, 482] on div "Vos utilisateurs" at bounding box center [487, 477] width 109 height 18
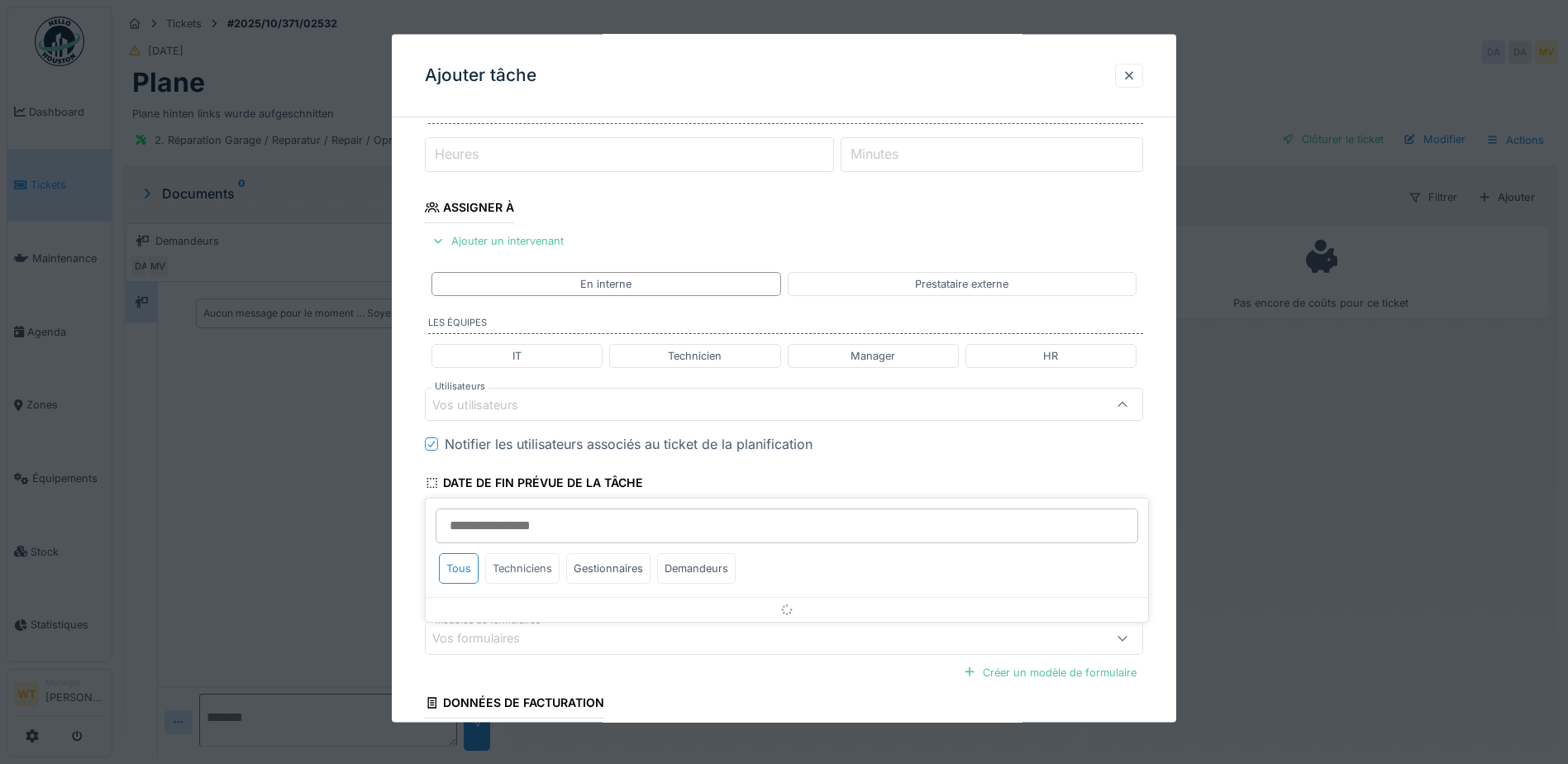
scroll to position [229, 0]
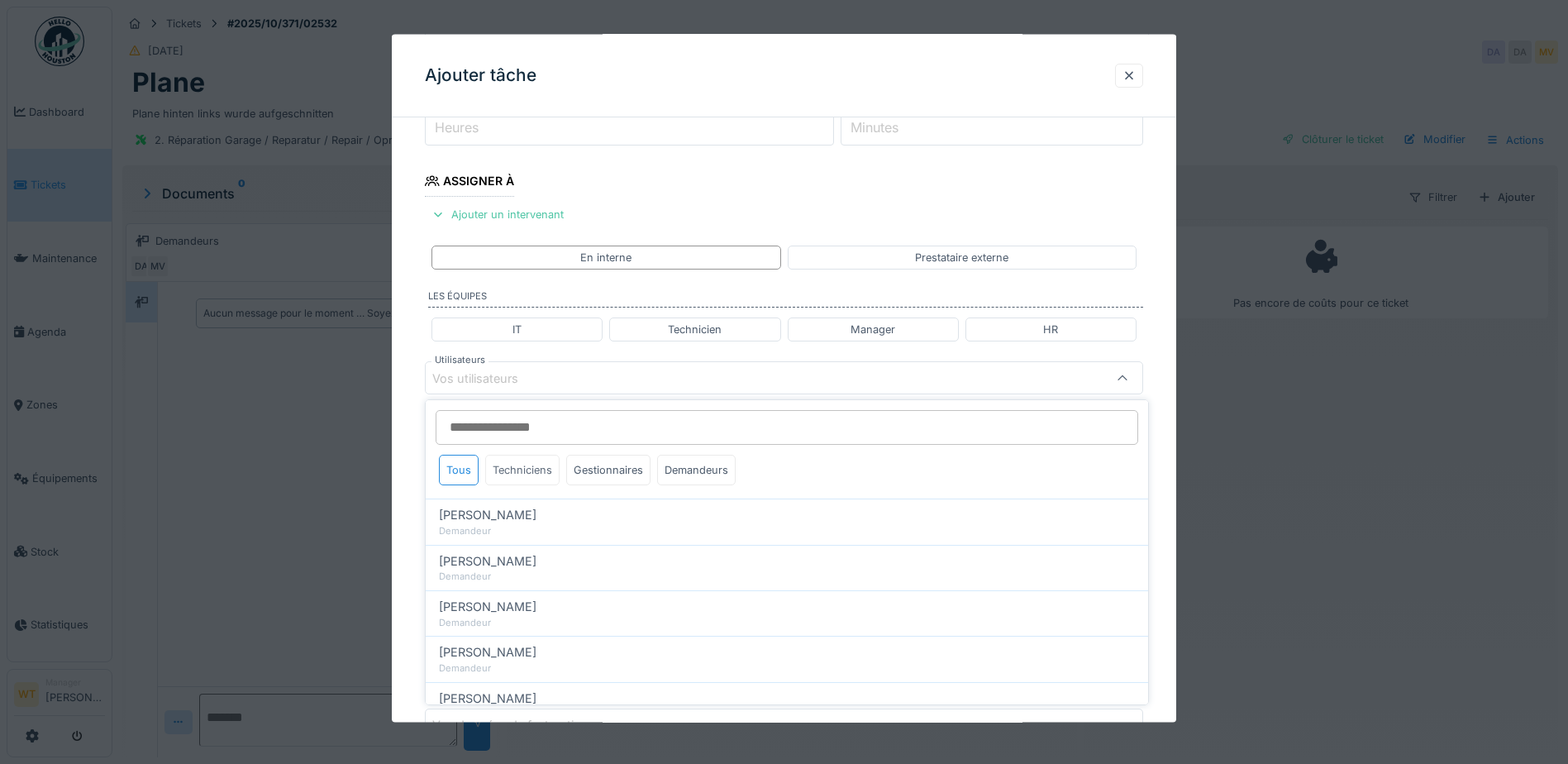
click at [516, 475] on div "Techniciens" at bounding box center [523, 470] width 75 height 31
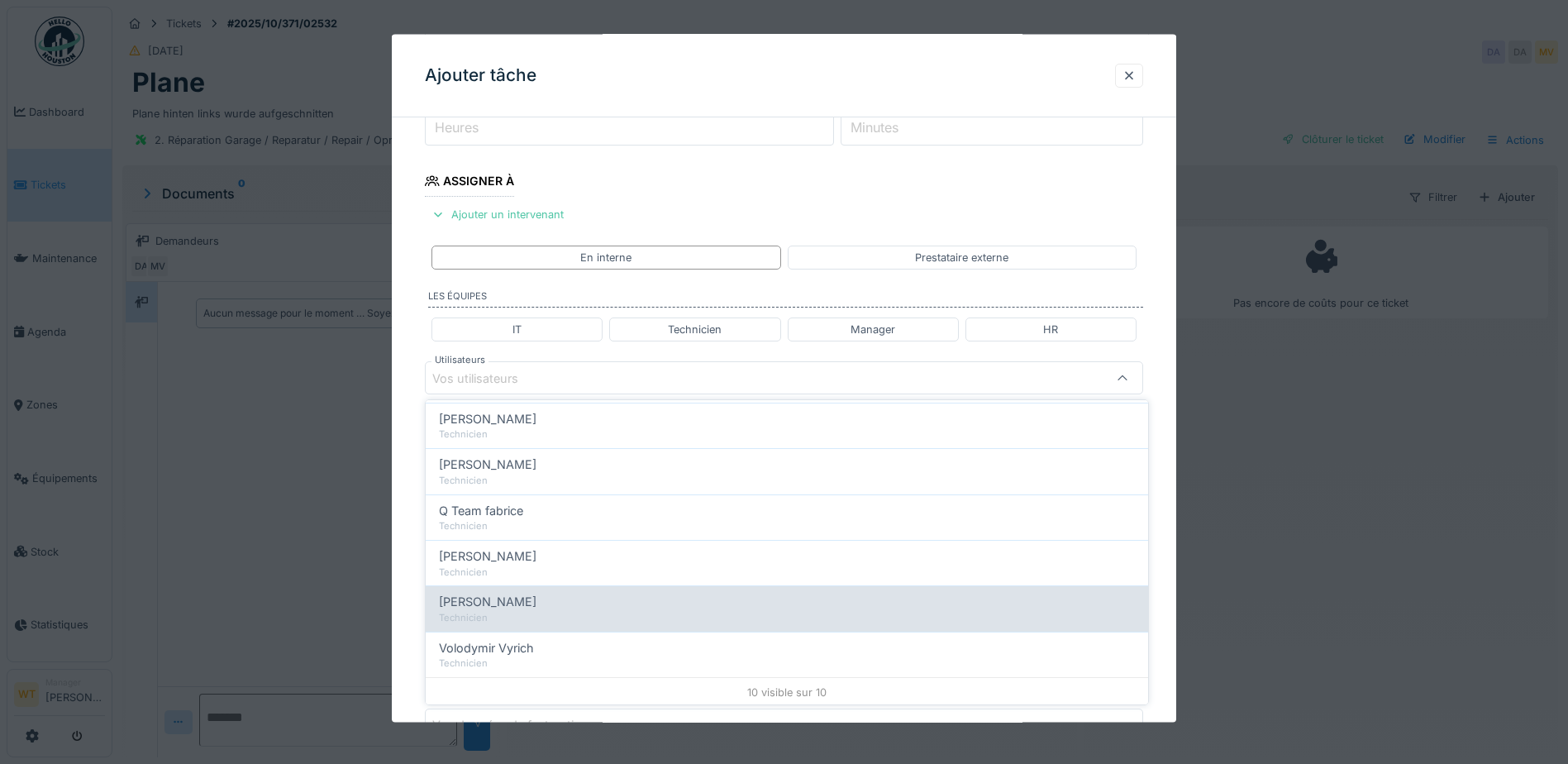
scroll to position [282, 0]
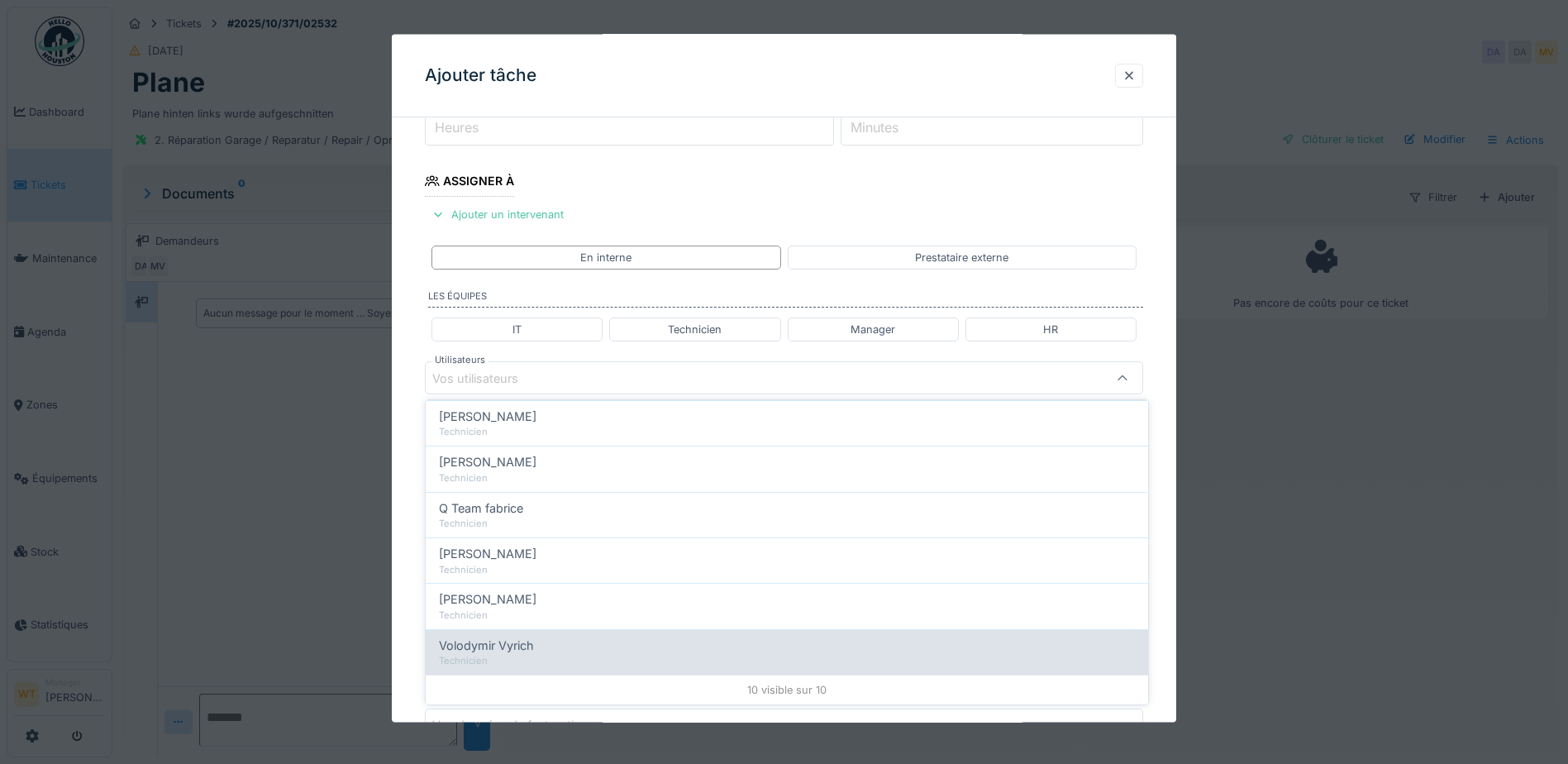
click at [539, 647] on div "Volodymir Vyrich" at bounding box center [787, 646] width 696 height 18
type input "*****"
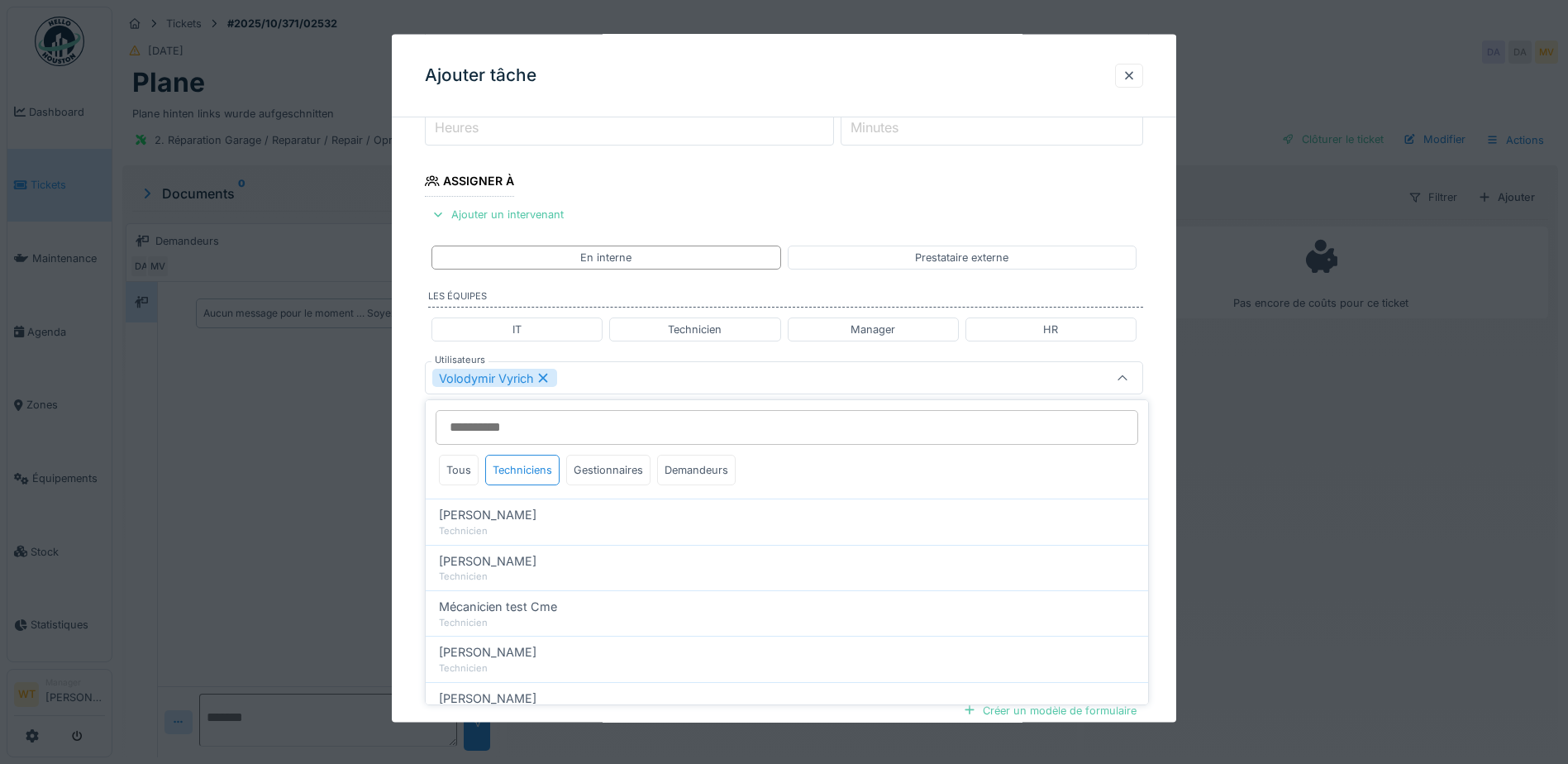
click at [614, 379] on div "Volodymir Vyrich" at bounding box center [742, 378] width 619 height 18
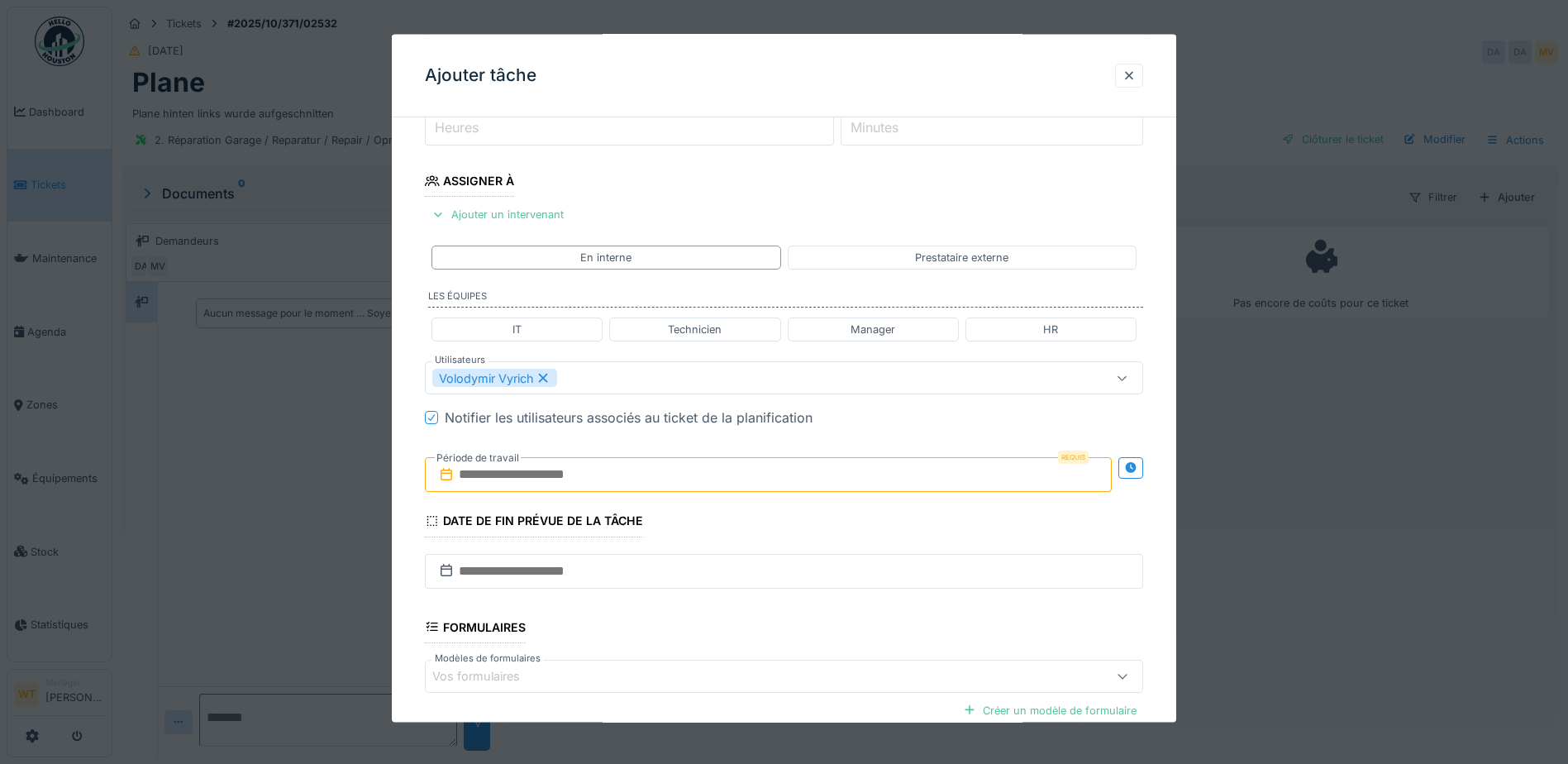
click at [589, 485] on input "text" at bounding box center [768, 475] width 687 height 35
click at [792, 587] on div "3" at bounding box center [798, 583] width 23 height 24
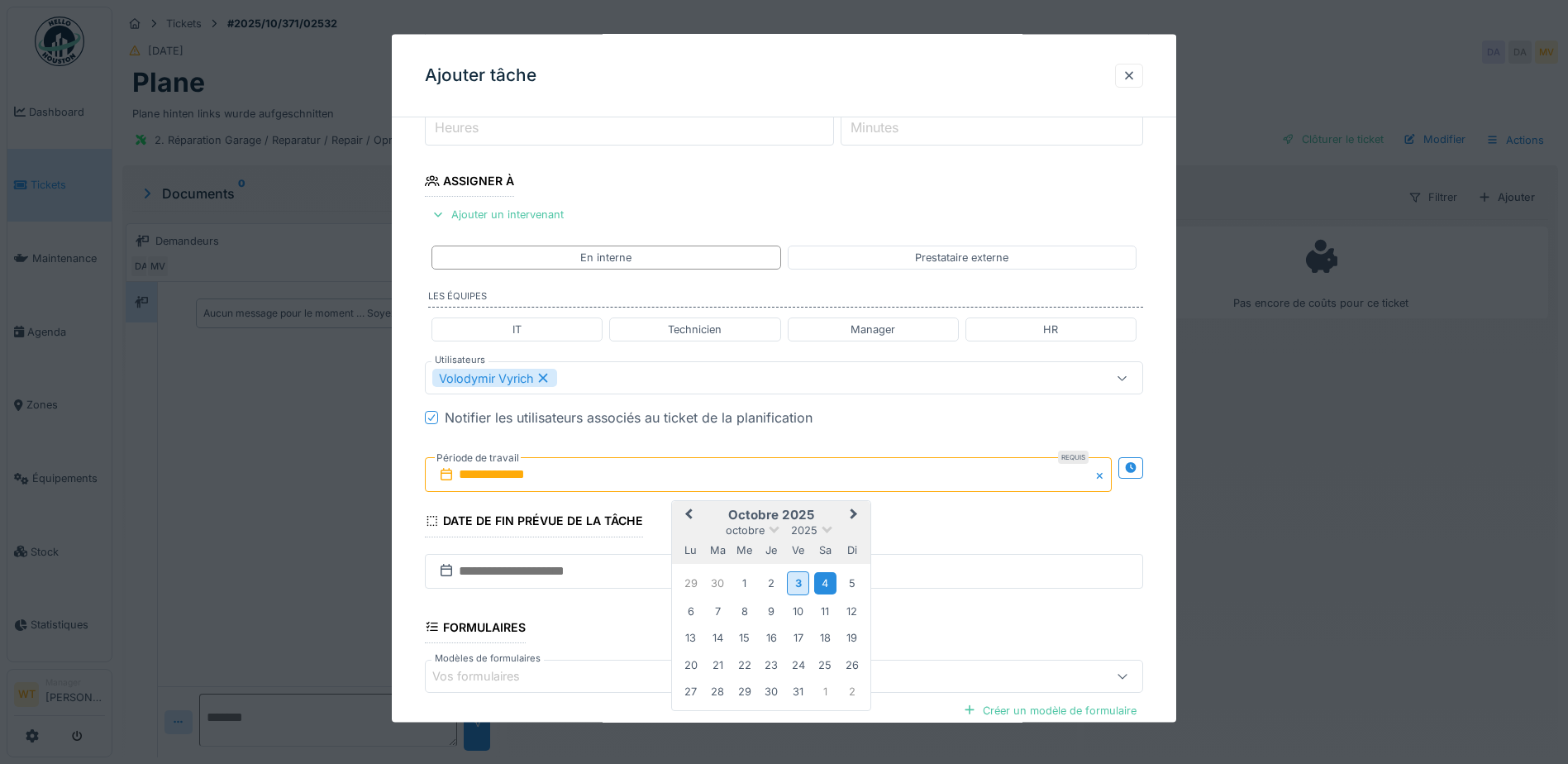
click at [822, 574] on div "4" at bounding box center [825, 583] width 23 height 23
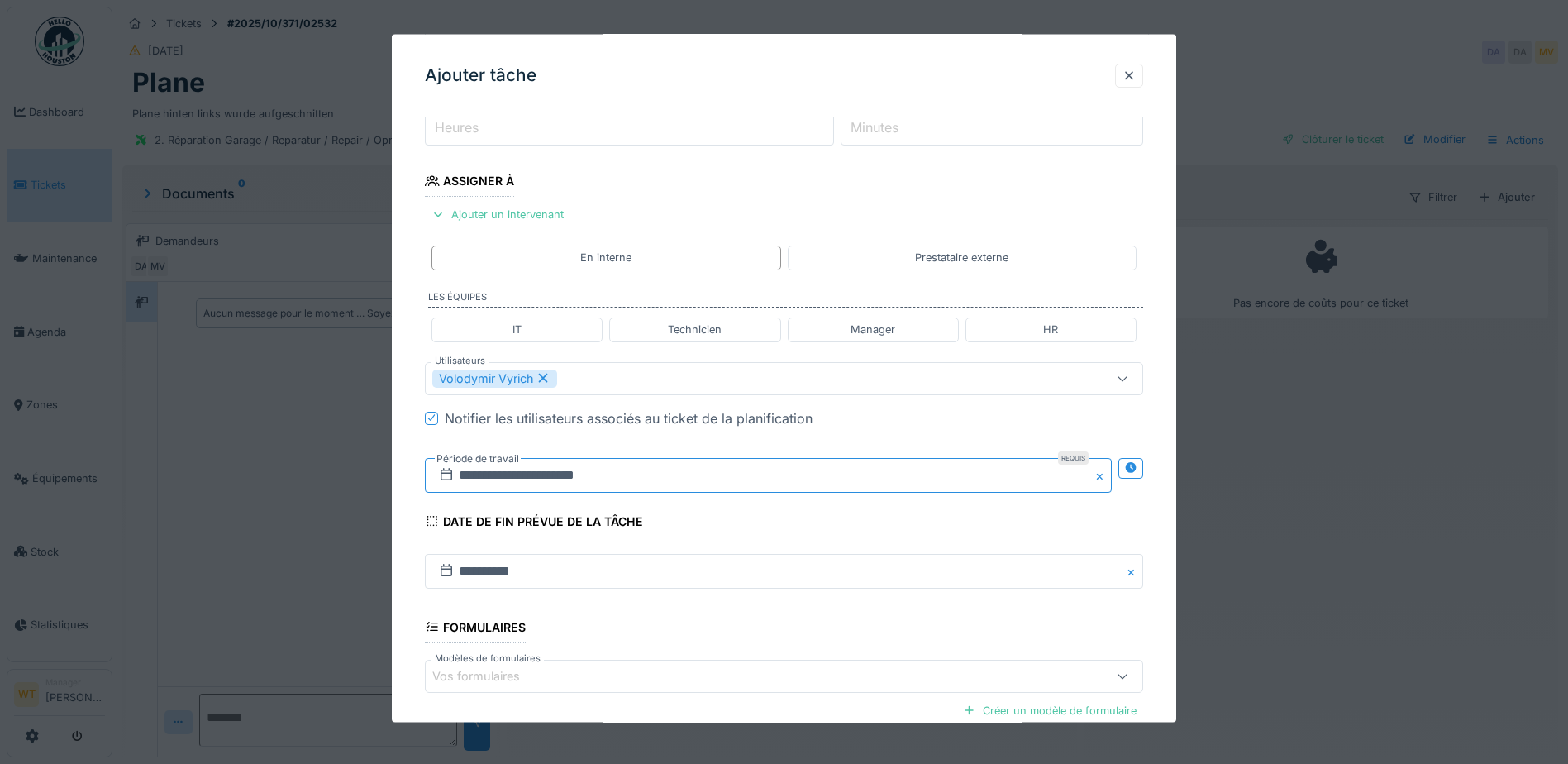
click at [627, 488] on input "**********" at bounding box center [768, 475] width 687 height 35
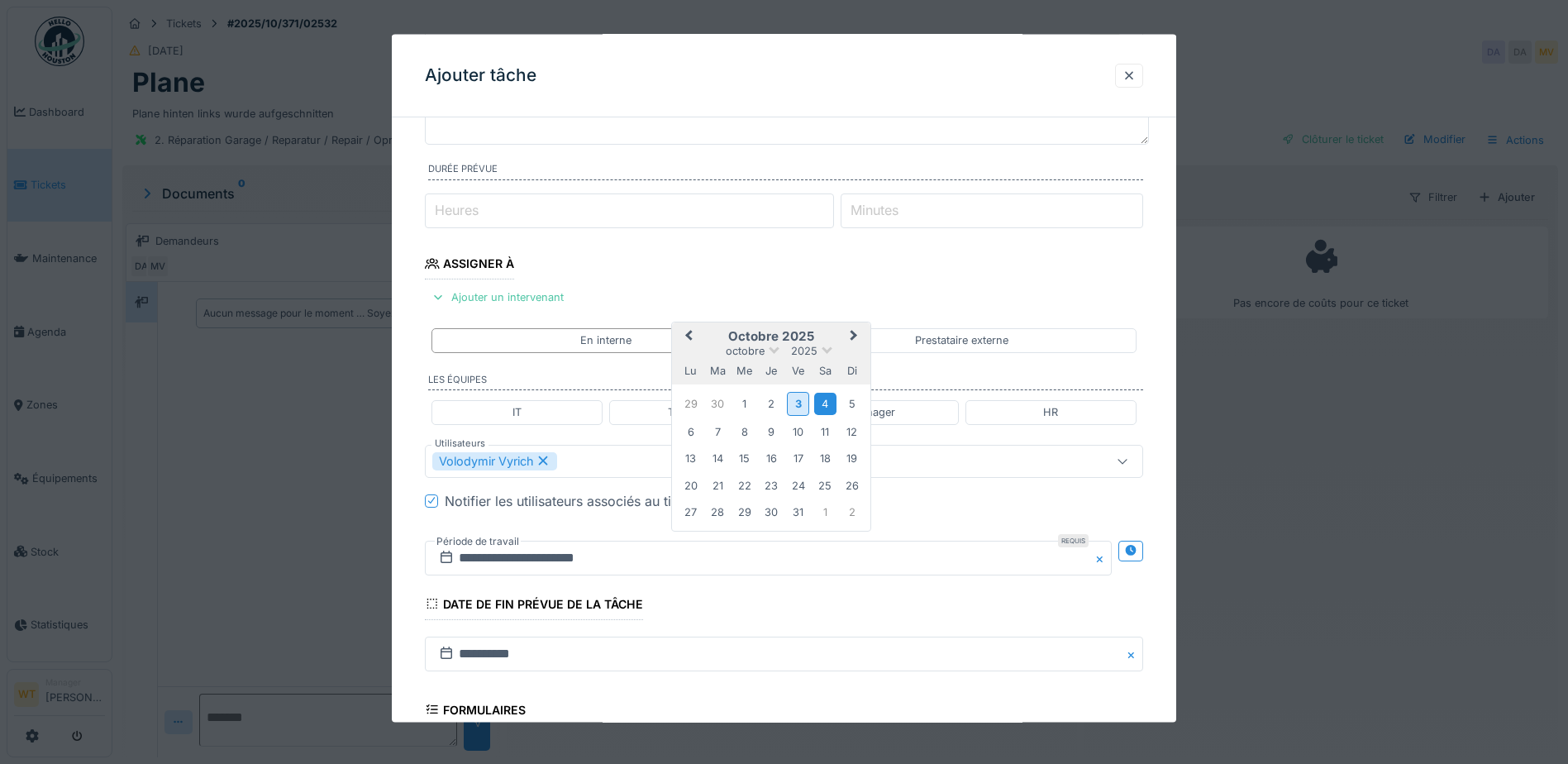
click at [832, 403] on div "4" at bounding box center [825, 404] width 23 height 23
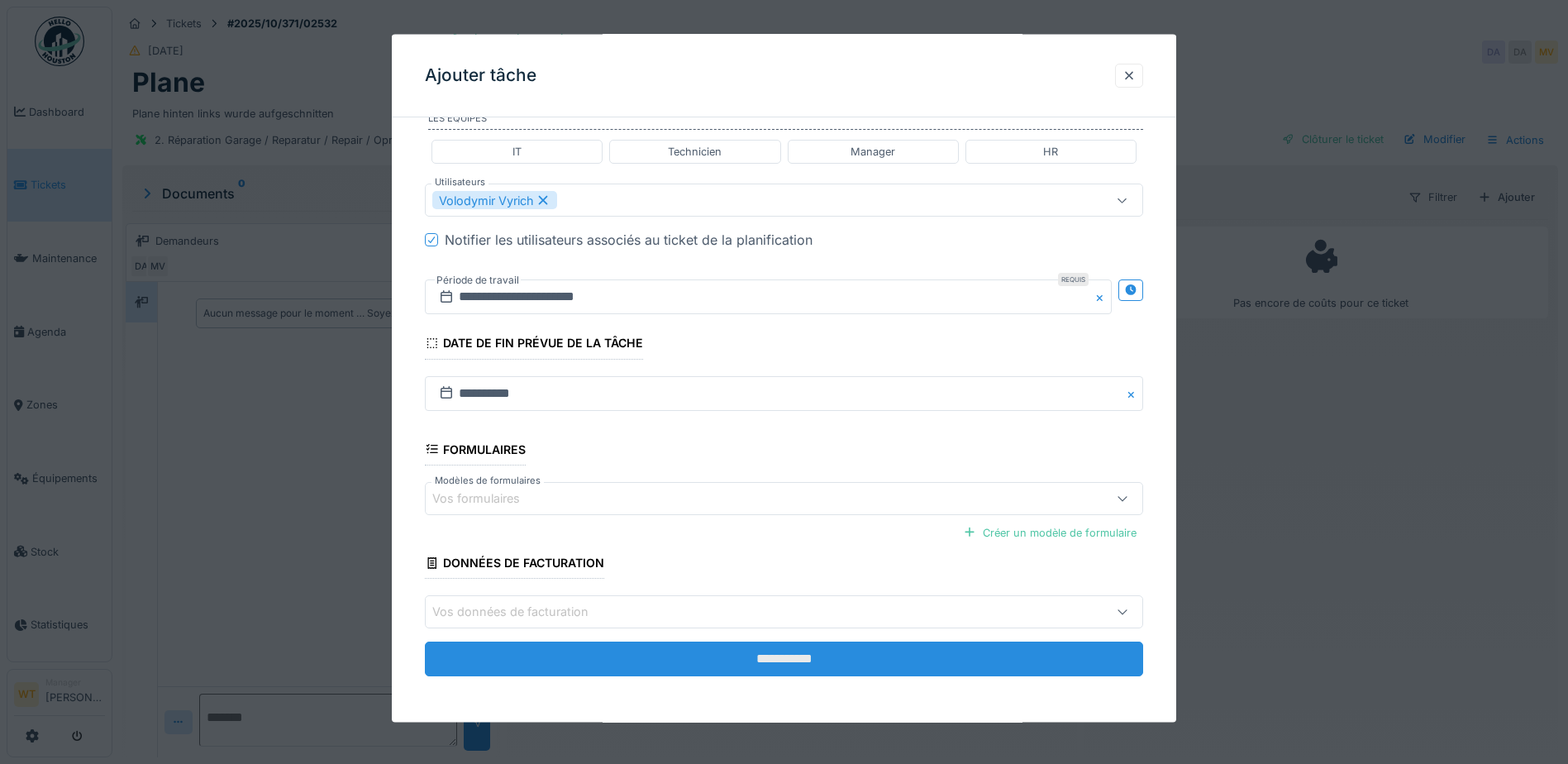
scroll to position [13, 0]
click at [672, 666] on input "**********" at bounding box center [784, 659] width 718 height 35
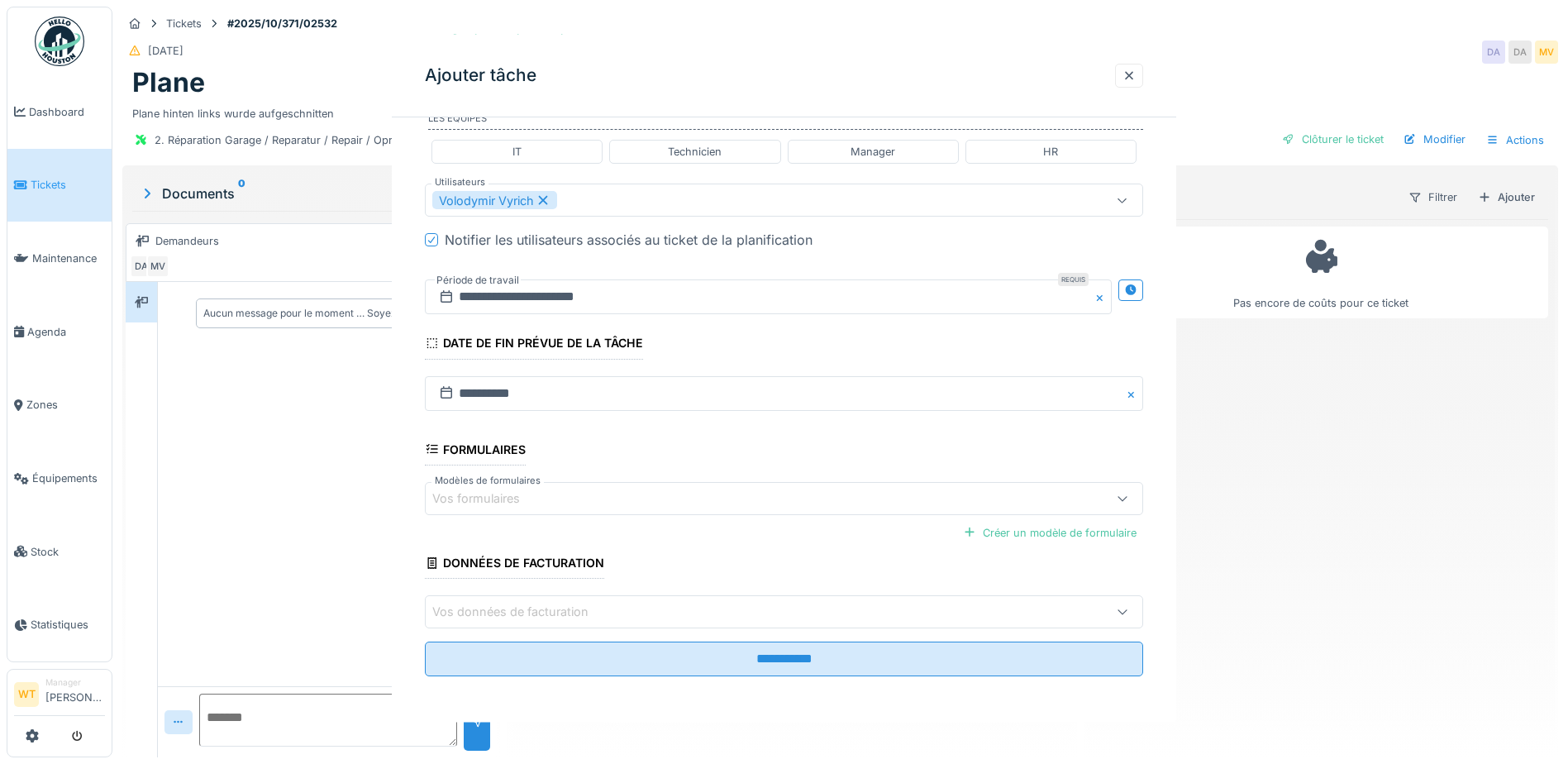
scroll to position [0, 0]
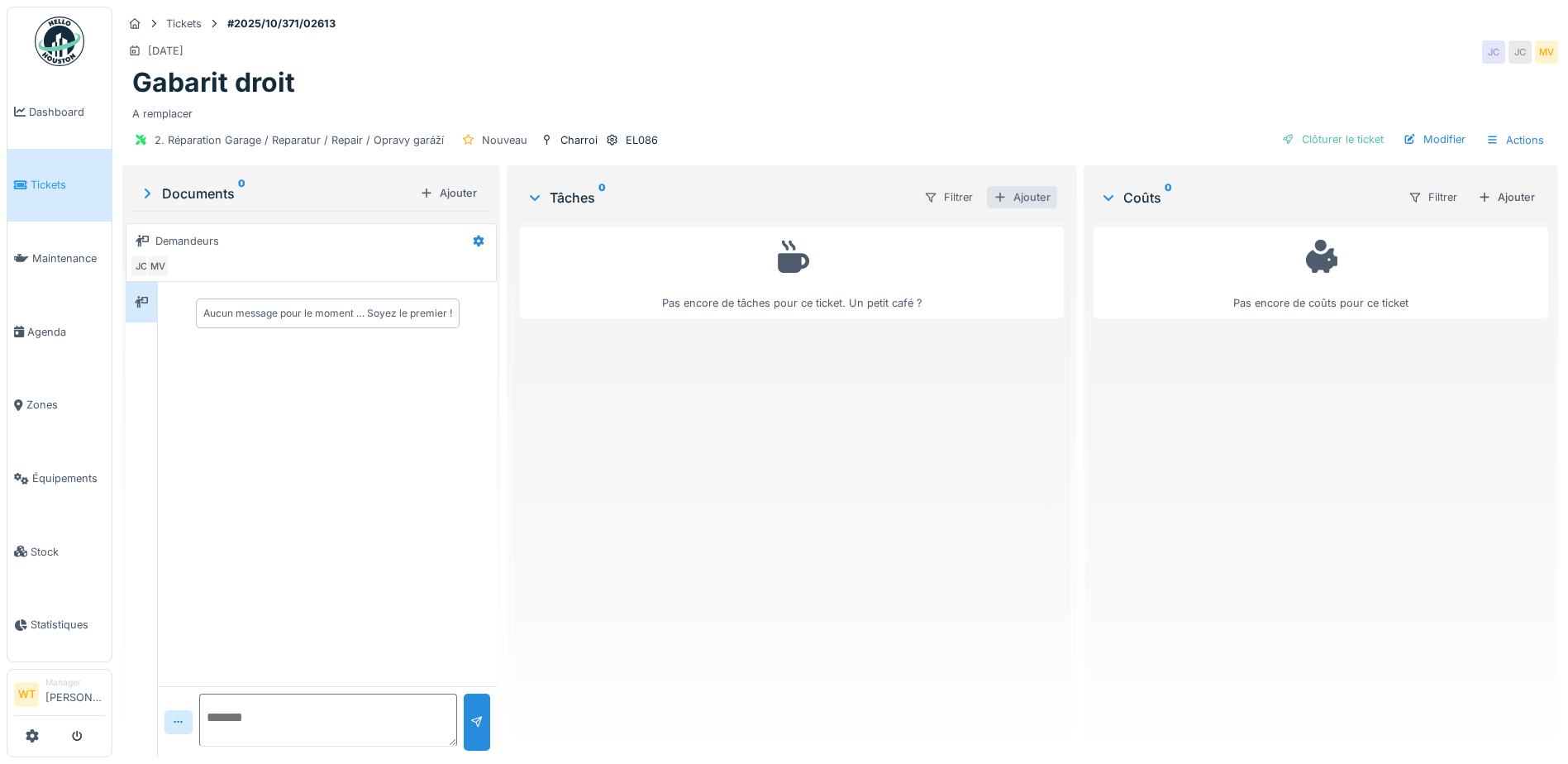
click at [1028, 199] on div "Ajouter" at bounding box center [1022, 197] width 70 height 23
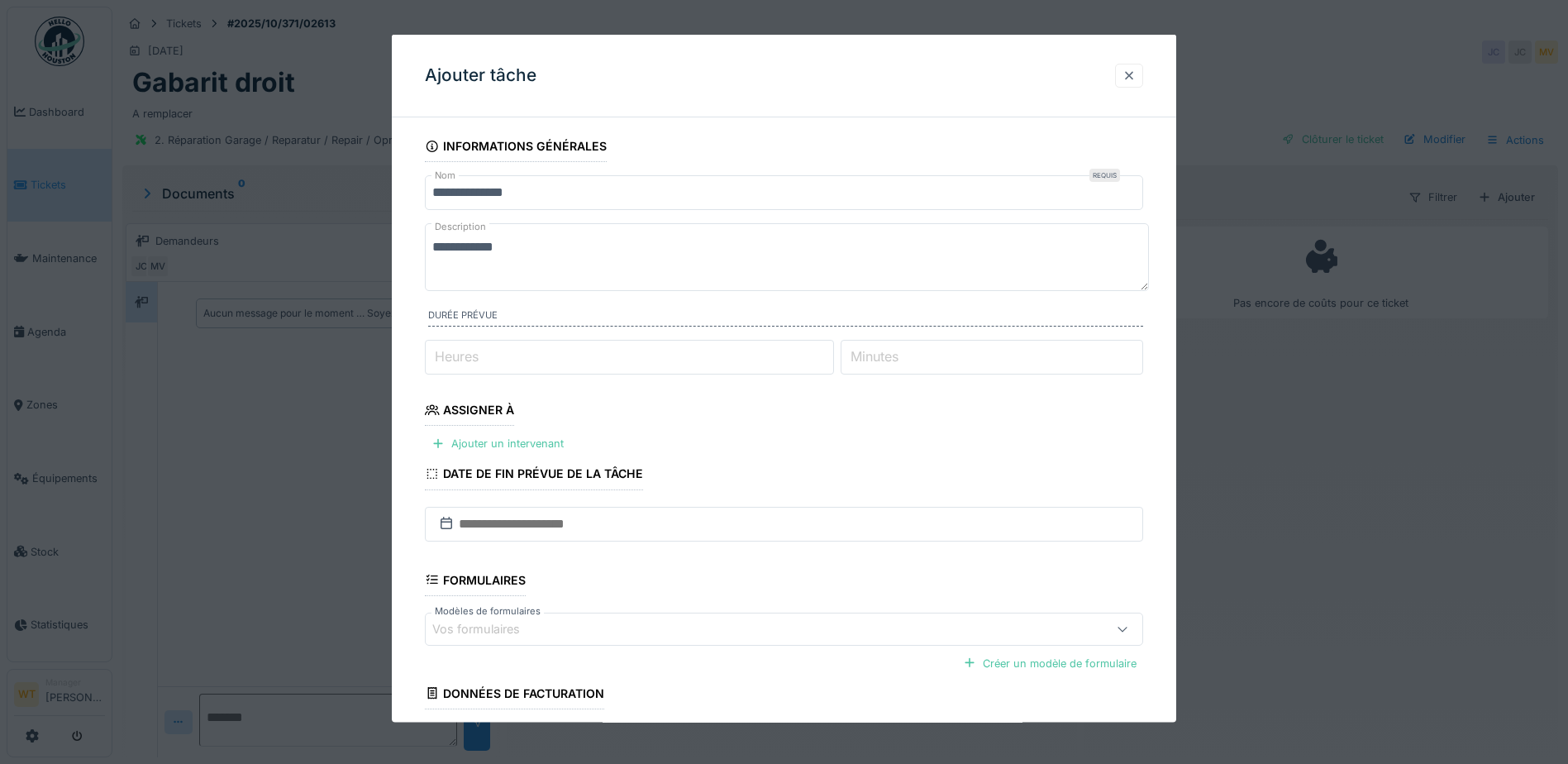
click at [1144, 80] on div at bounding box center [1129, 75] width 28 height 24
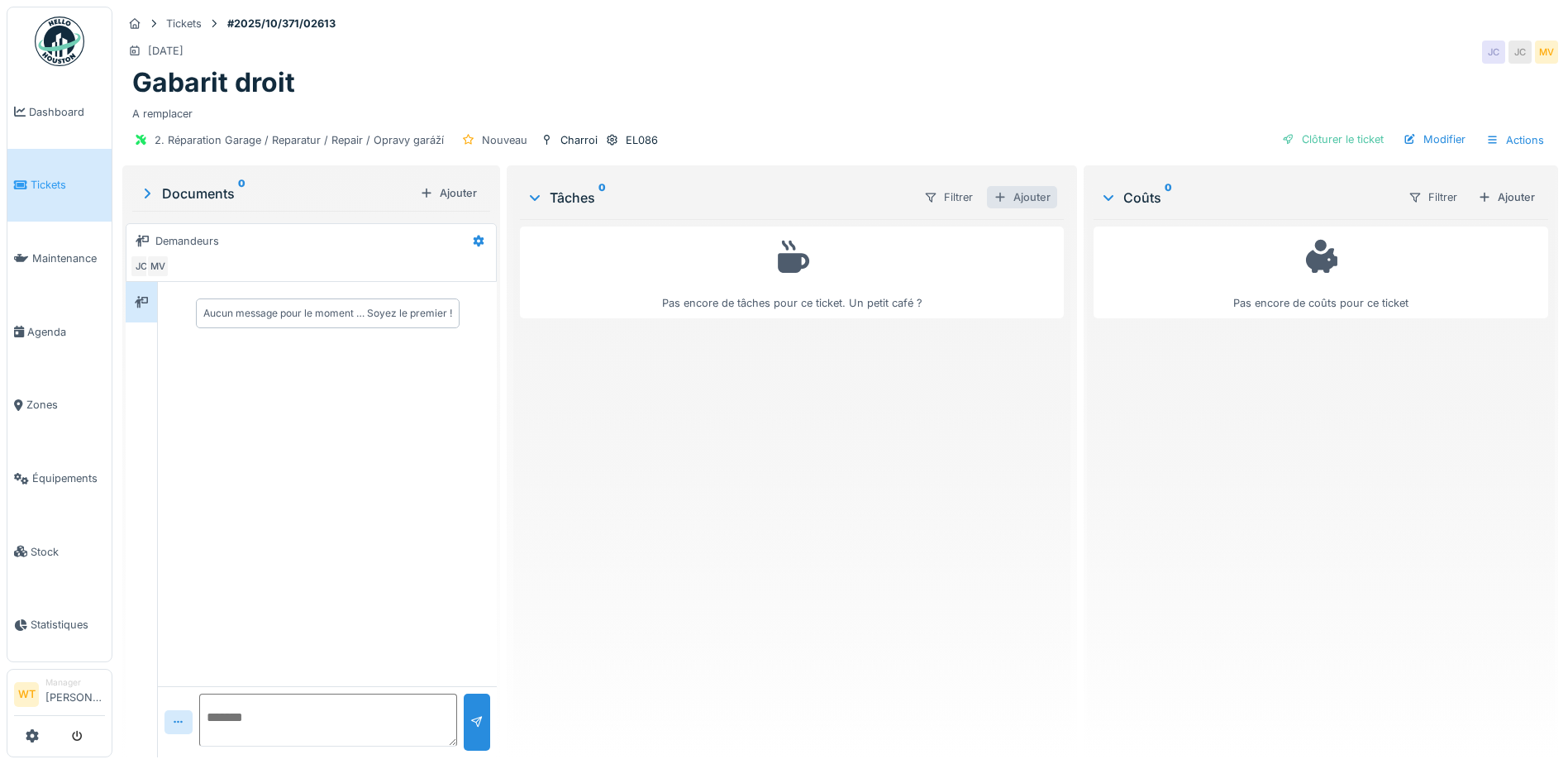
click at [1006, 203] on div "Ajouter" at bounding box center [1022, 197] width 70 height 23
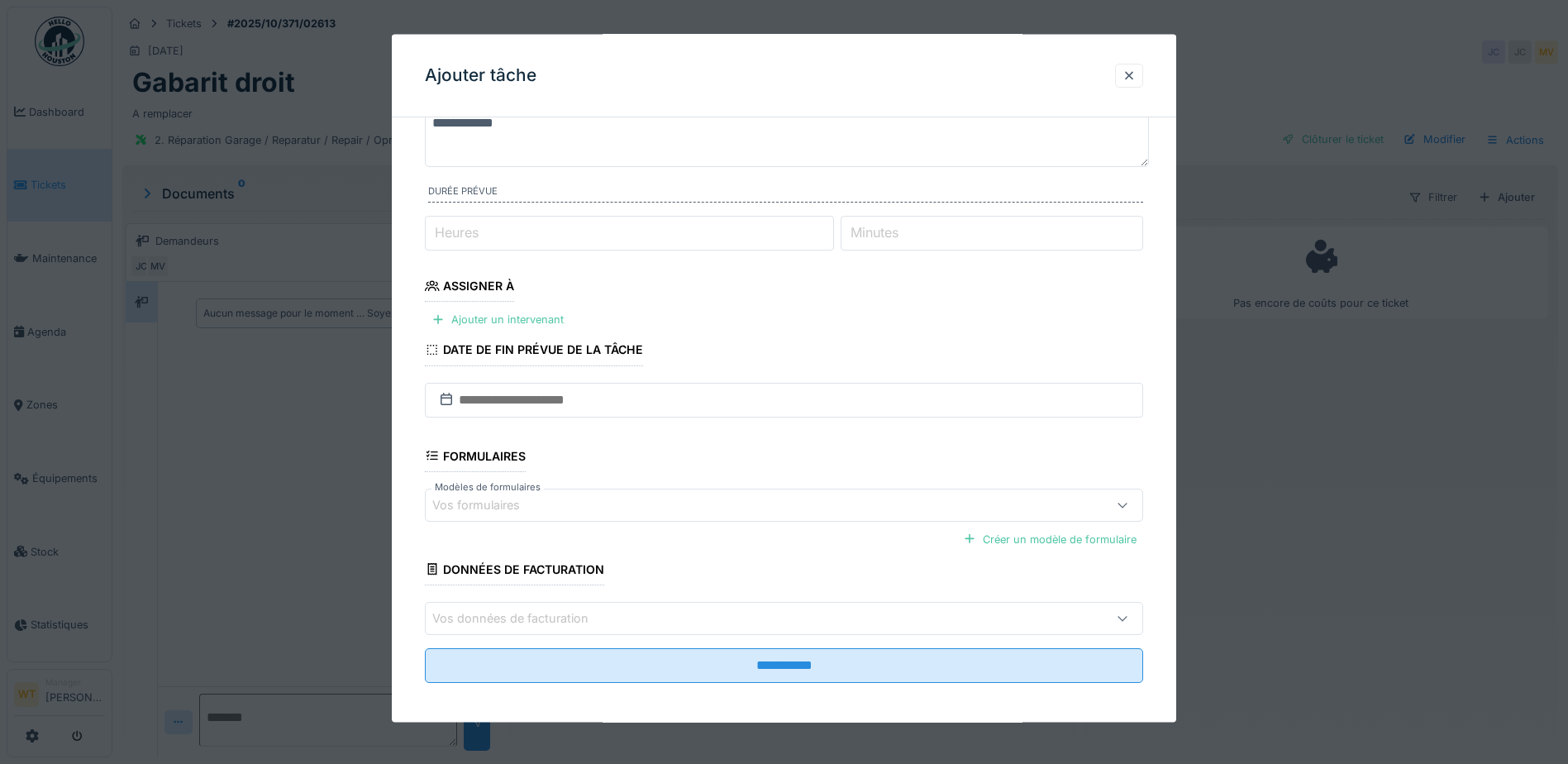
scroll to position [131, 0]
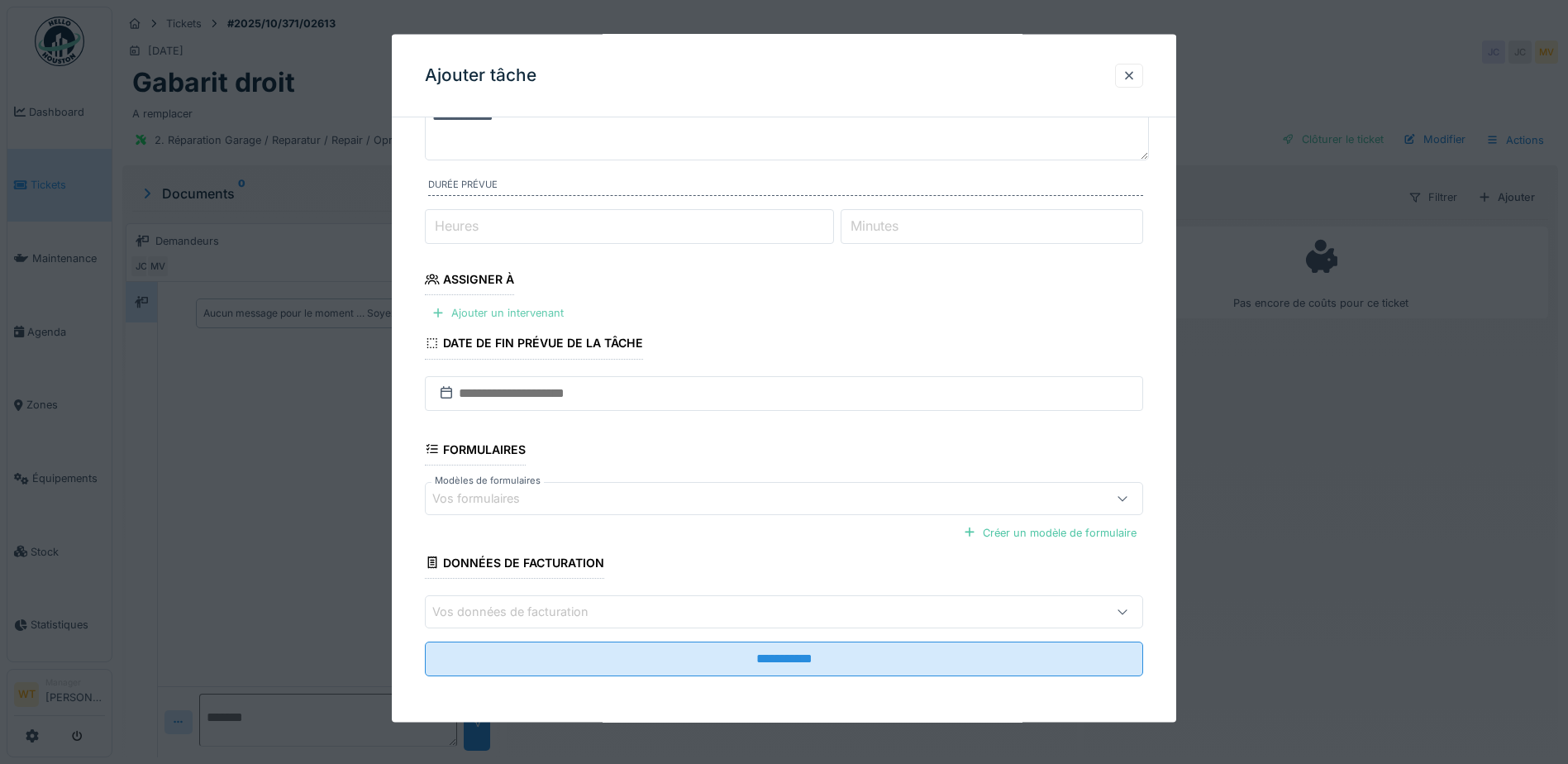
click at [493, 314] on div "Ajouter un intervenant" at bounding box center [497, 313] width 145 height 23
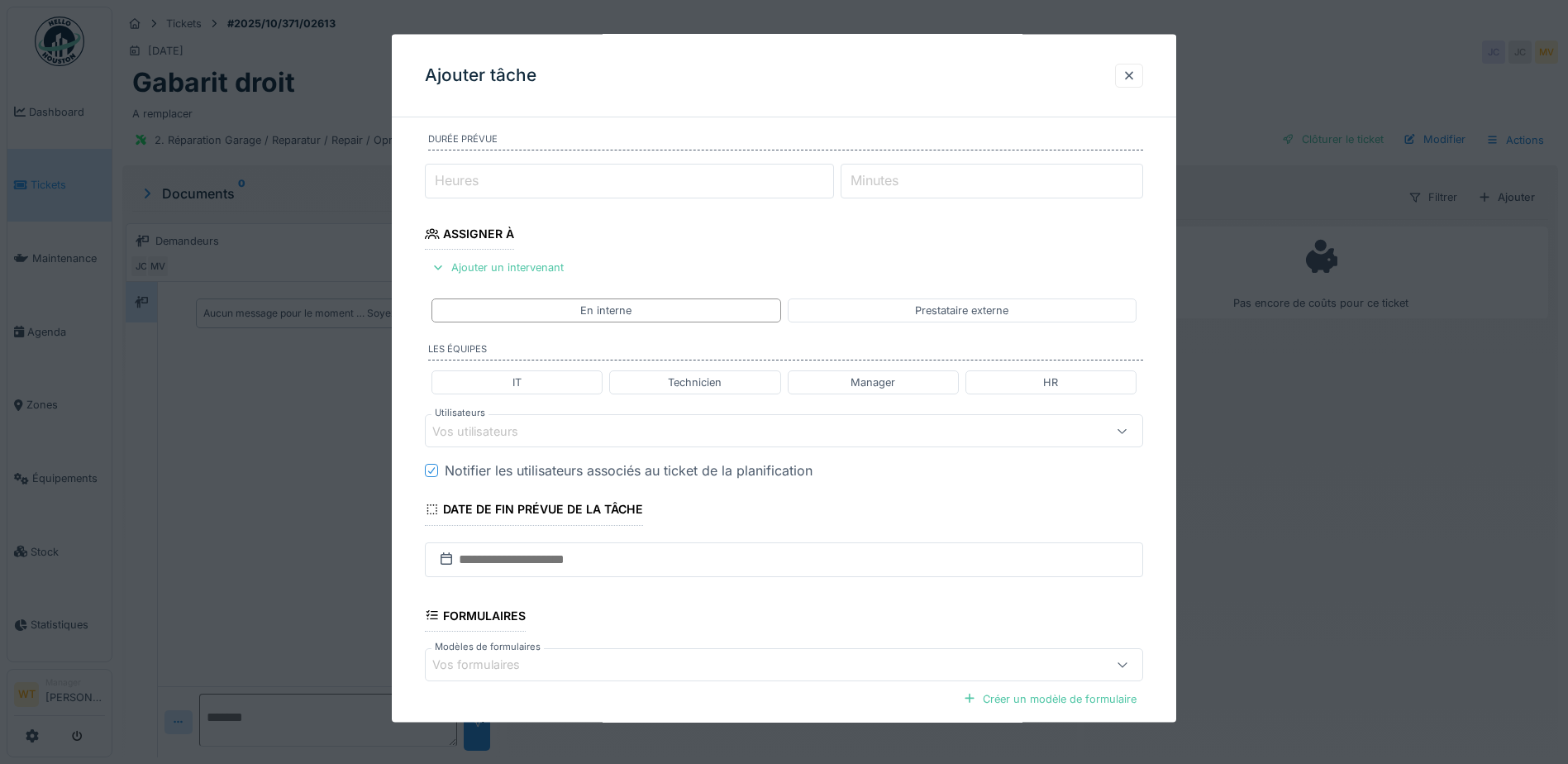
scroll to position [214, 0]
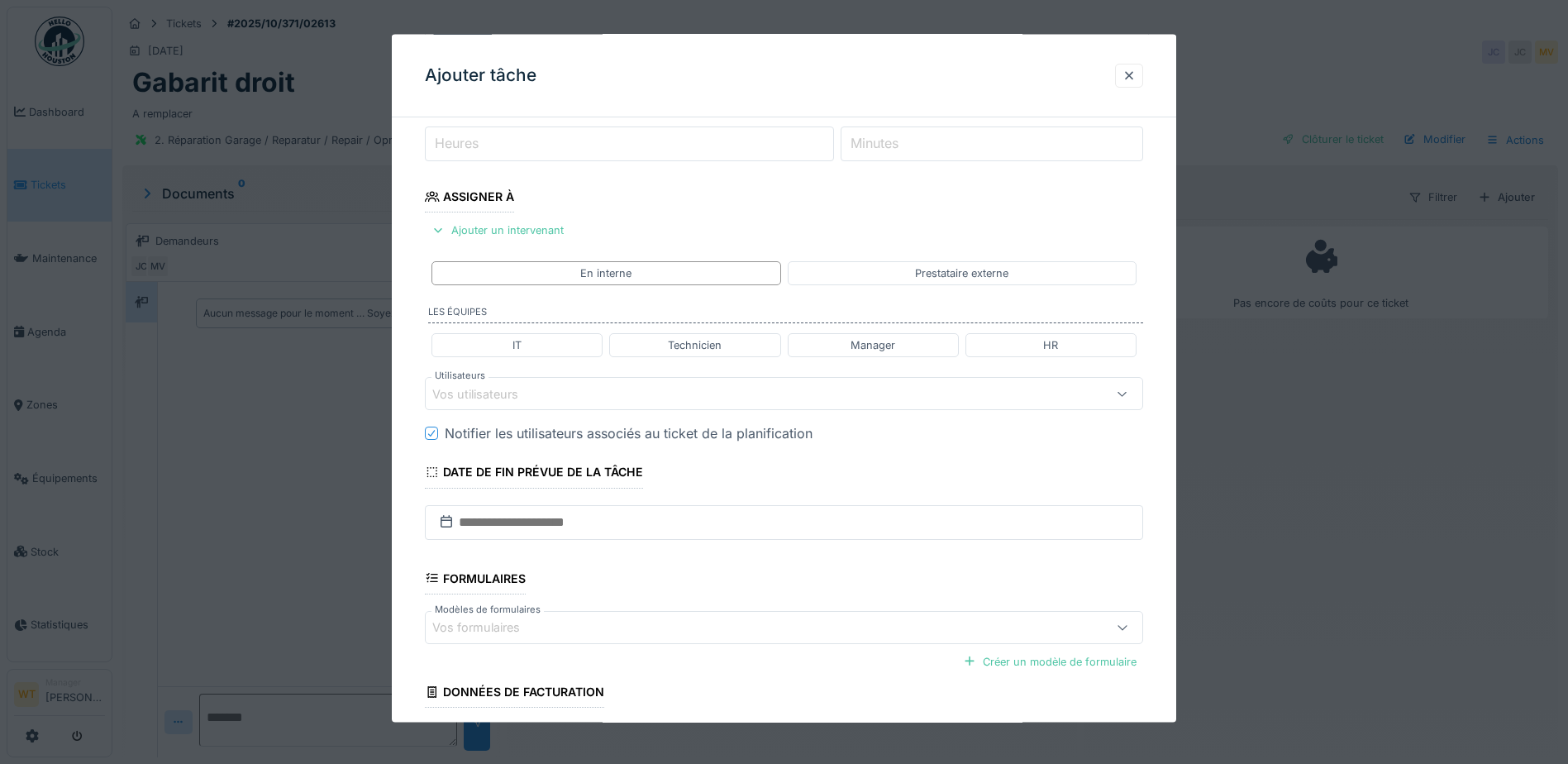
click at [576, 398] on div "Vos utilisateurs" at bounding box center [742, 394] width 619 height 18
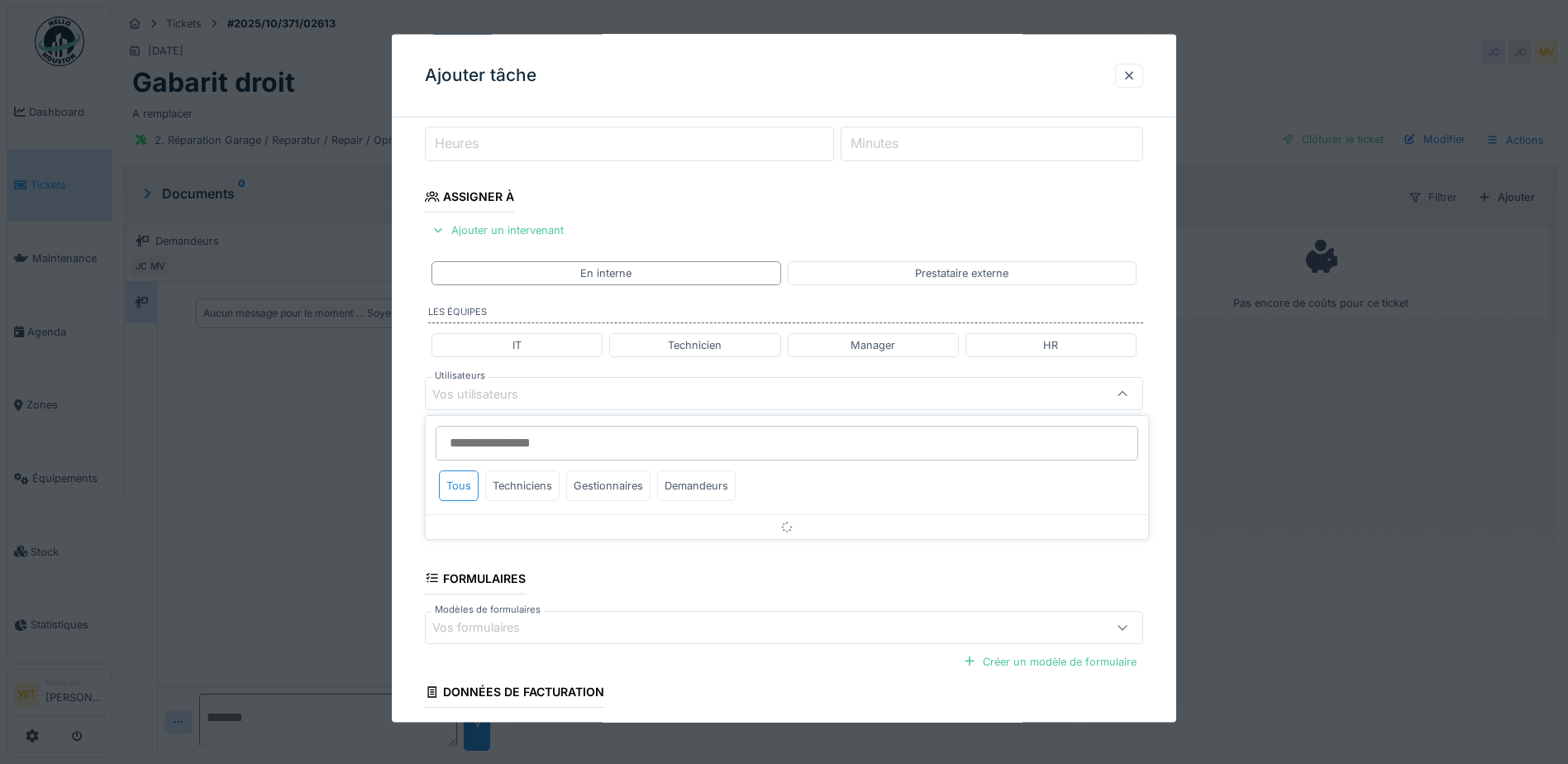
scroll to position [229, 0]
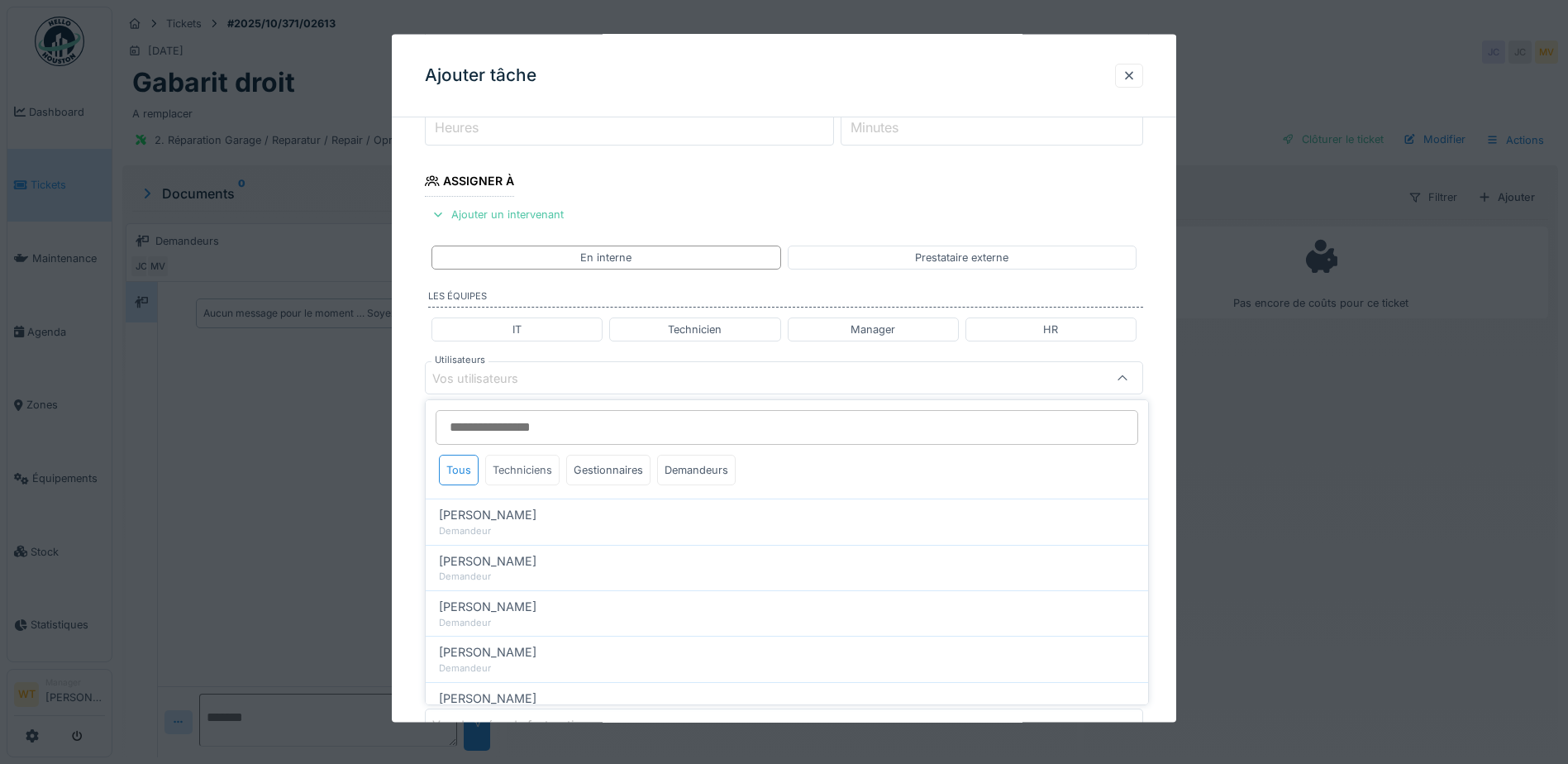
click at [548, 469] on div "Techniciens" at bounding box center [523, 470] width 75 height 31
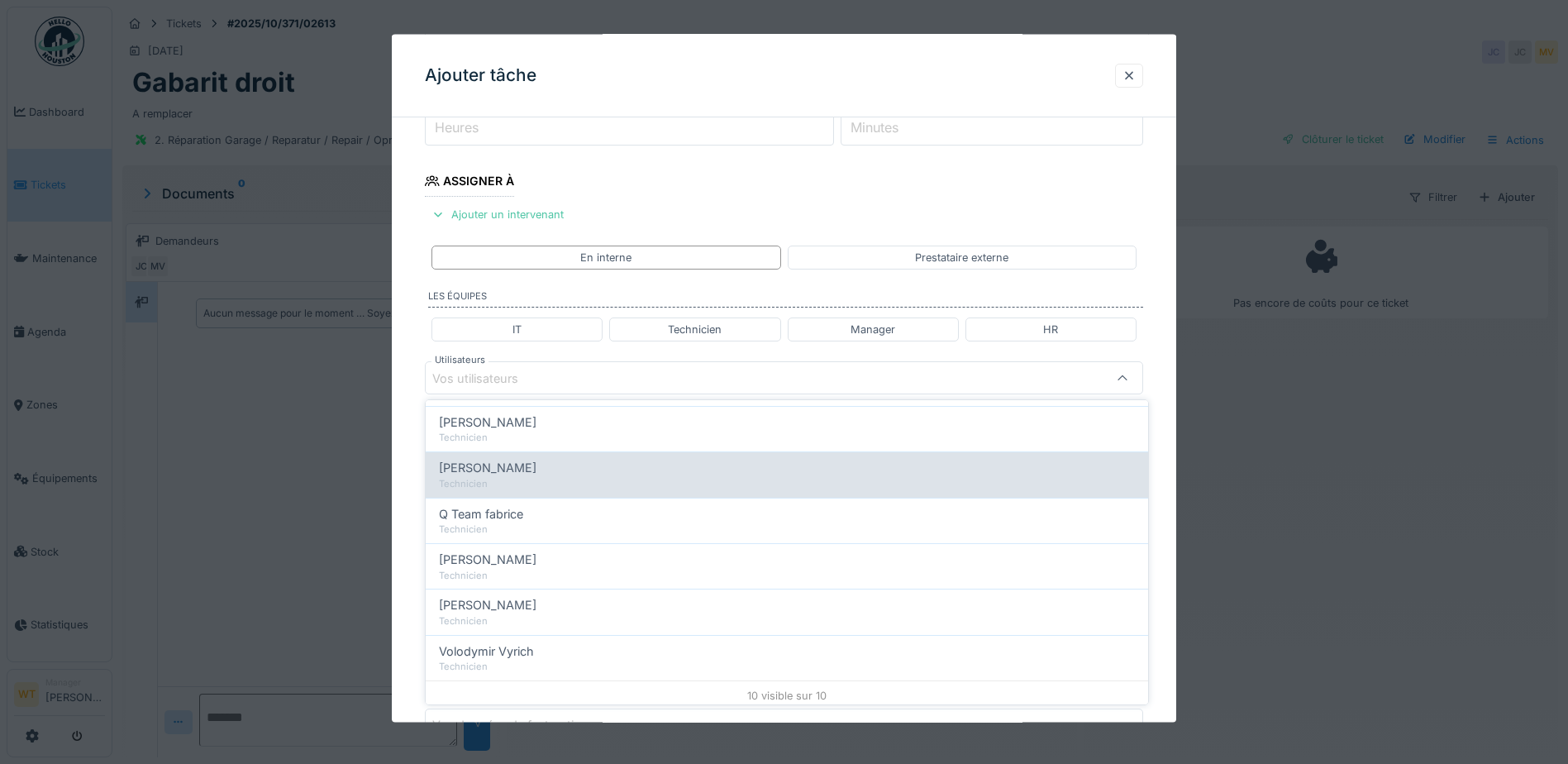
scroll to position [282, 0]
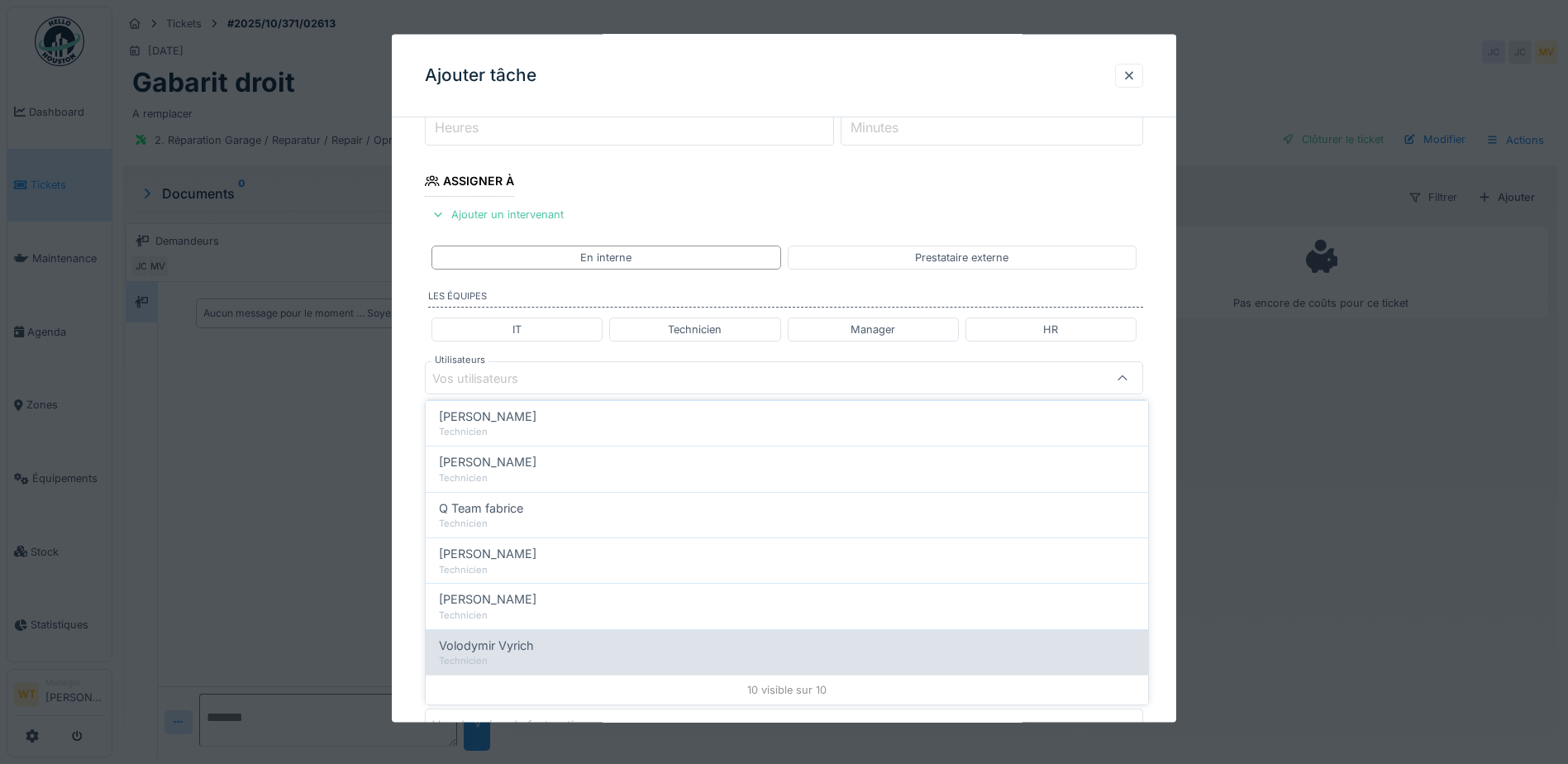
click at [543, 658] on div "Technicien" at bounding box center [787, 660] width 696 height 14
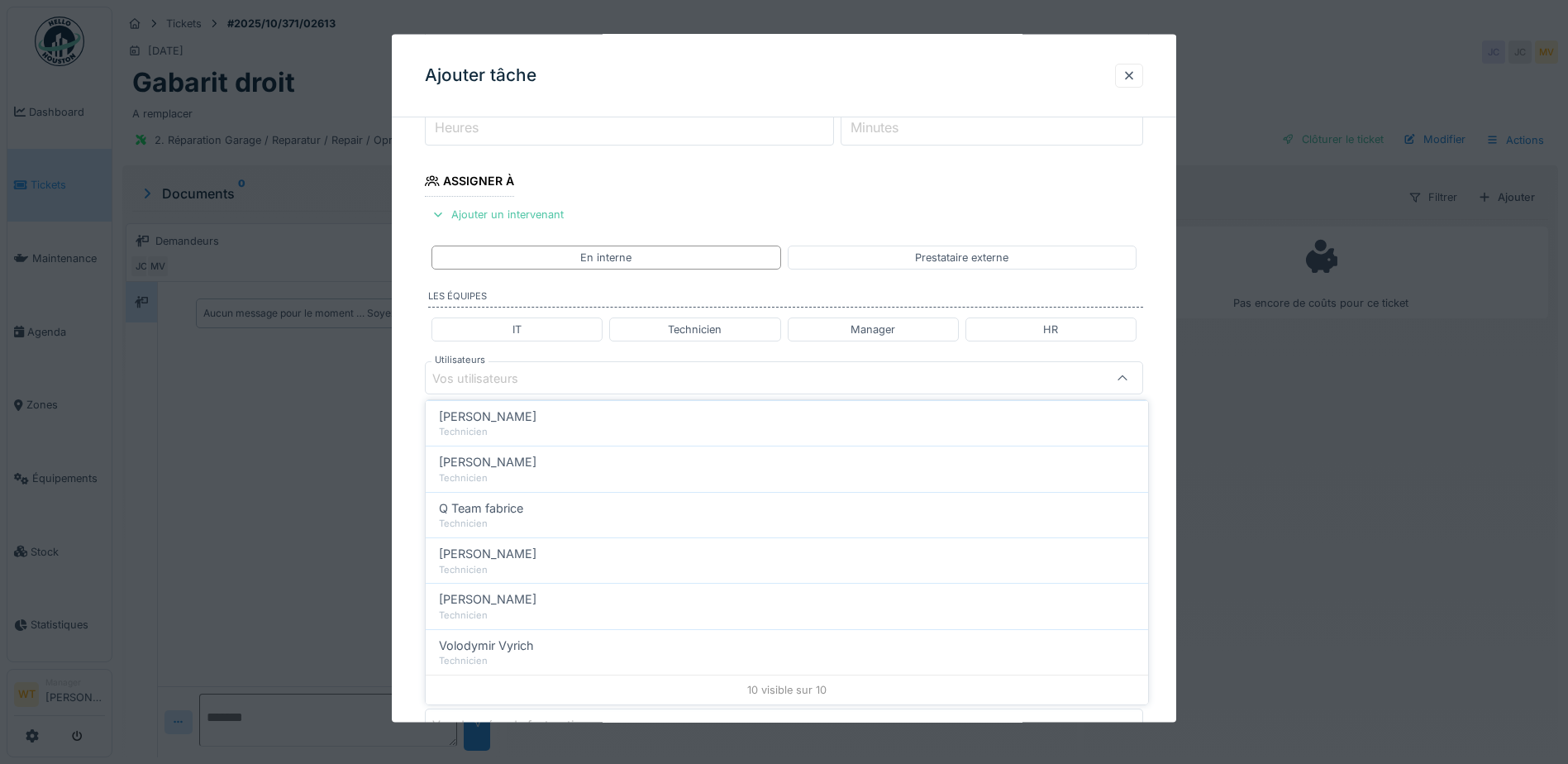
type input "*****"
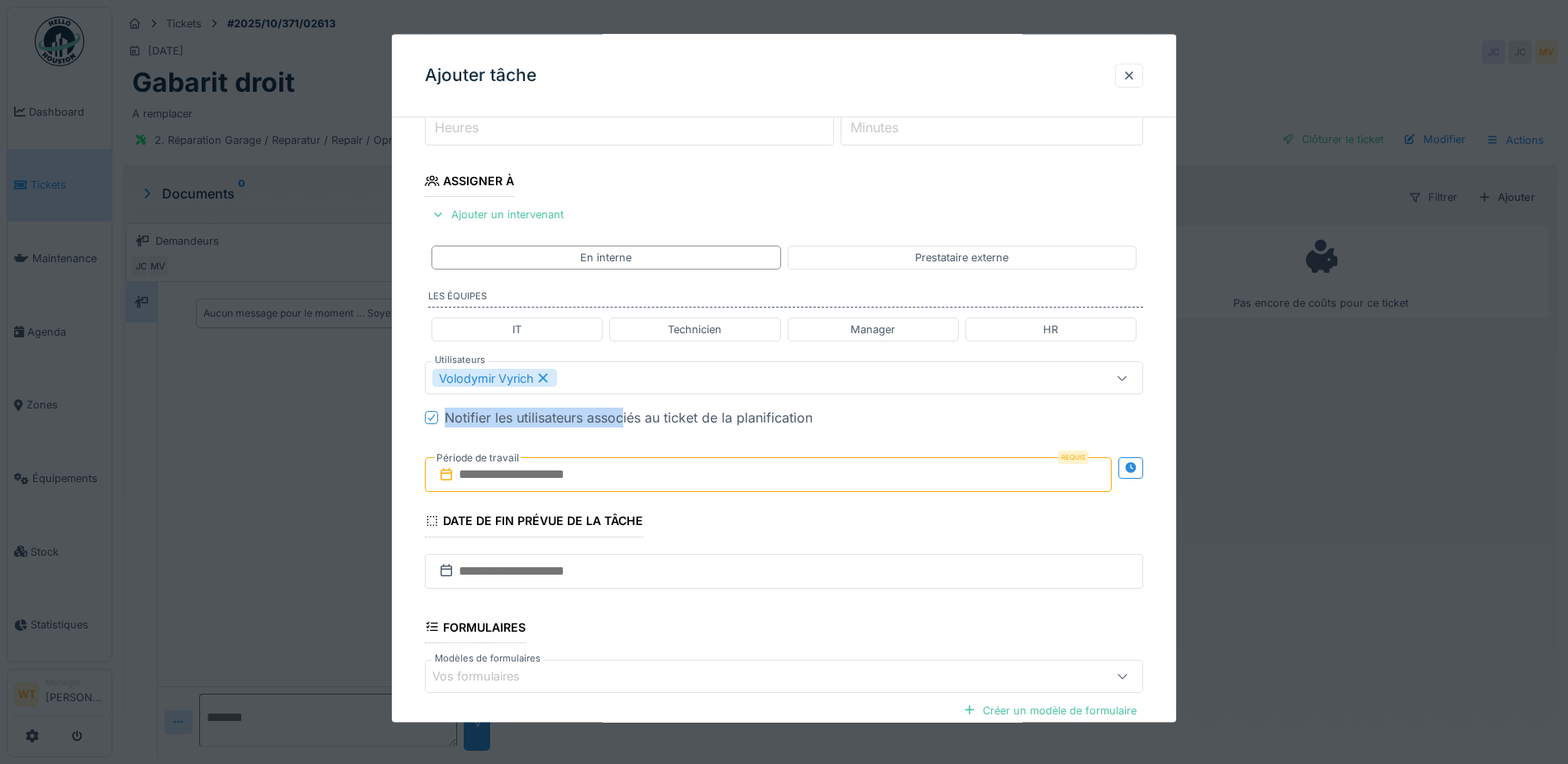
click at [625, 395] on fieldset "**********" at bounding box center [784, 385] width 718 height 966
drag, startPoint x: 625, startPoint y: 395, endPoint x: 589, endPoint y: 470, distance: 83.2
click at [589, 470] on input "text" at bounding box center [768, 475] width 687 height 35
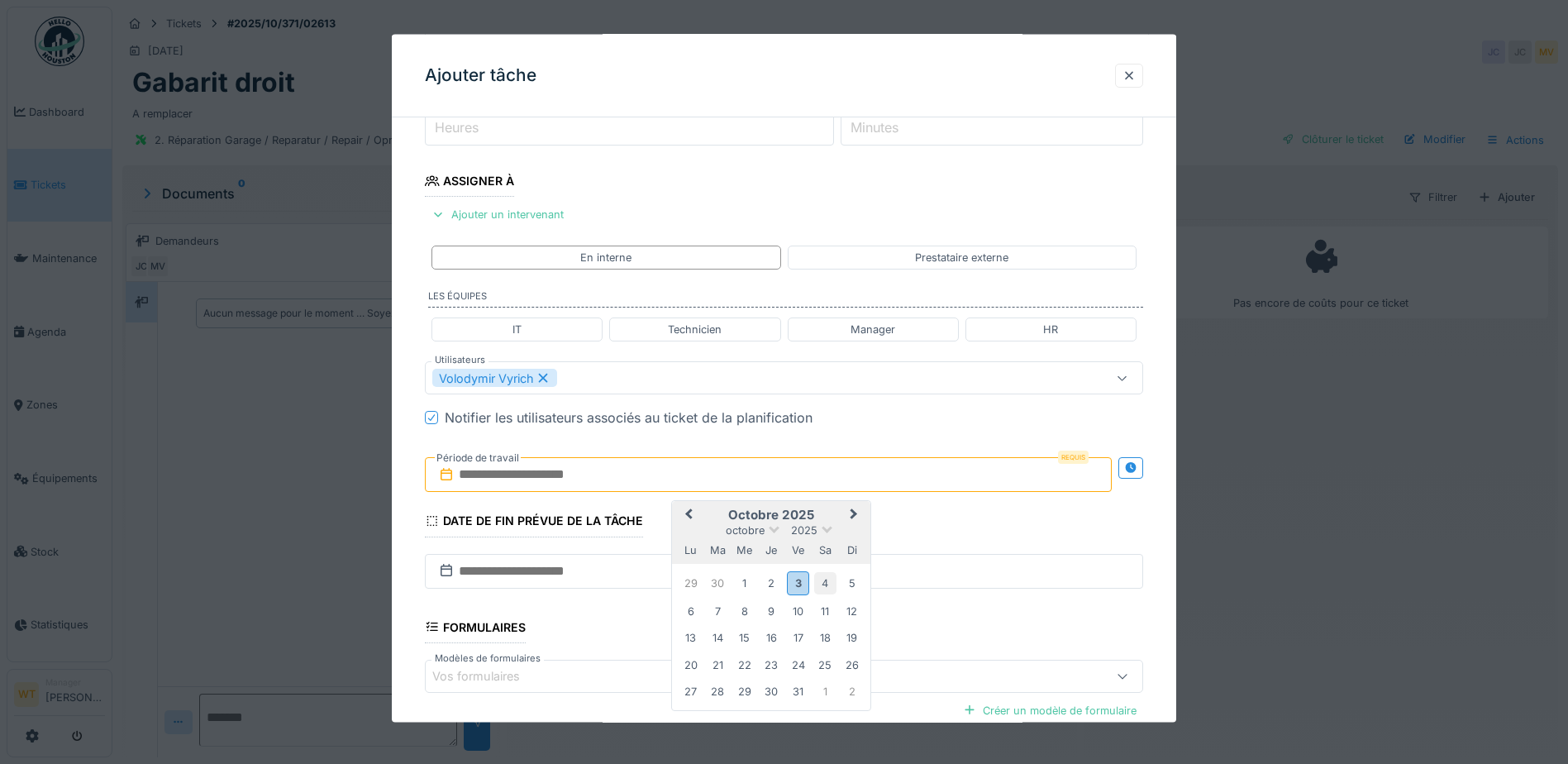
click at [824, 585] on div "4" at bounding box center [825, 583] width 23 height 23
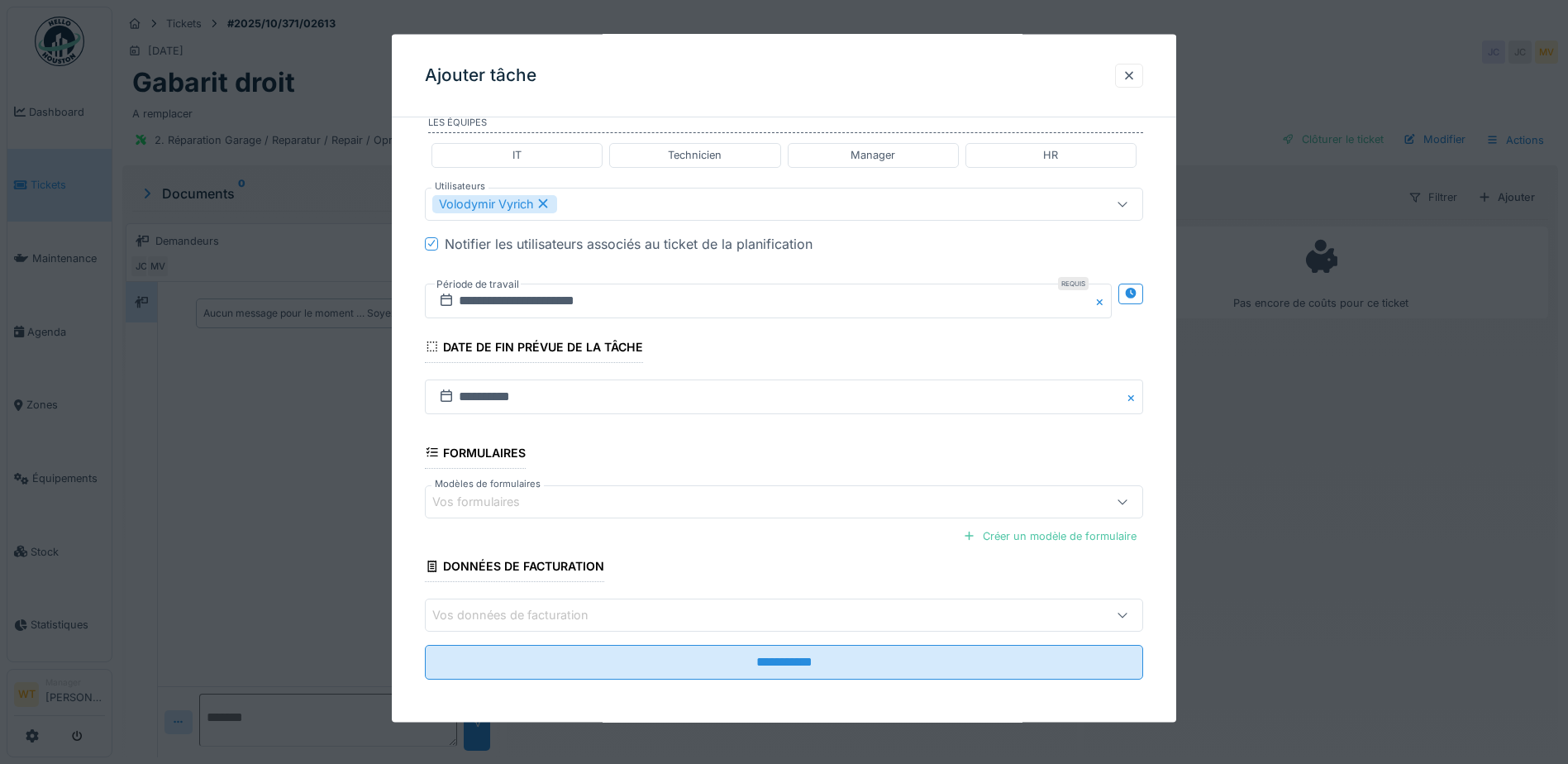
scroll to position [407, 0]
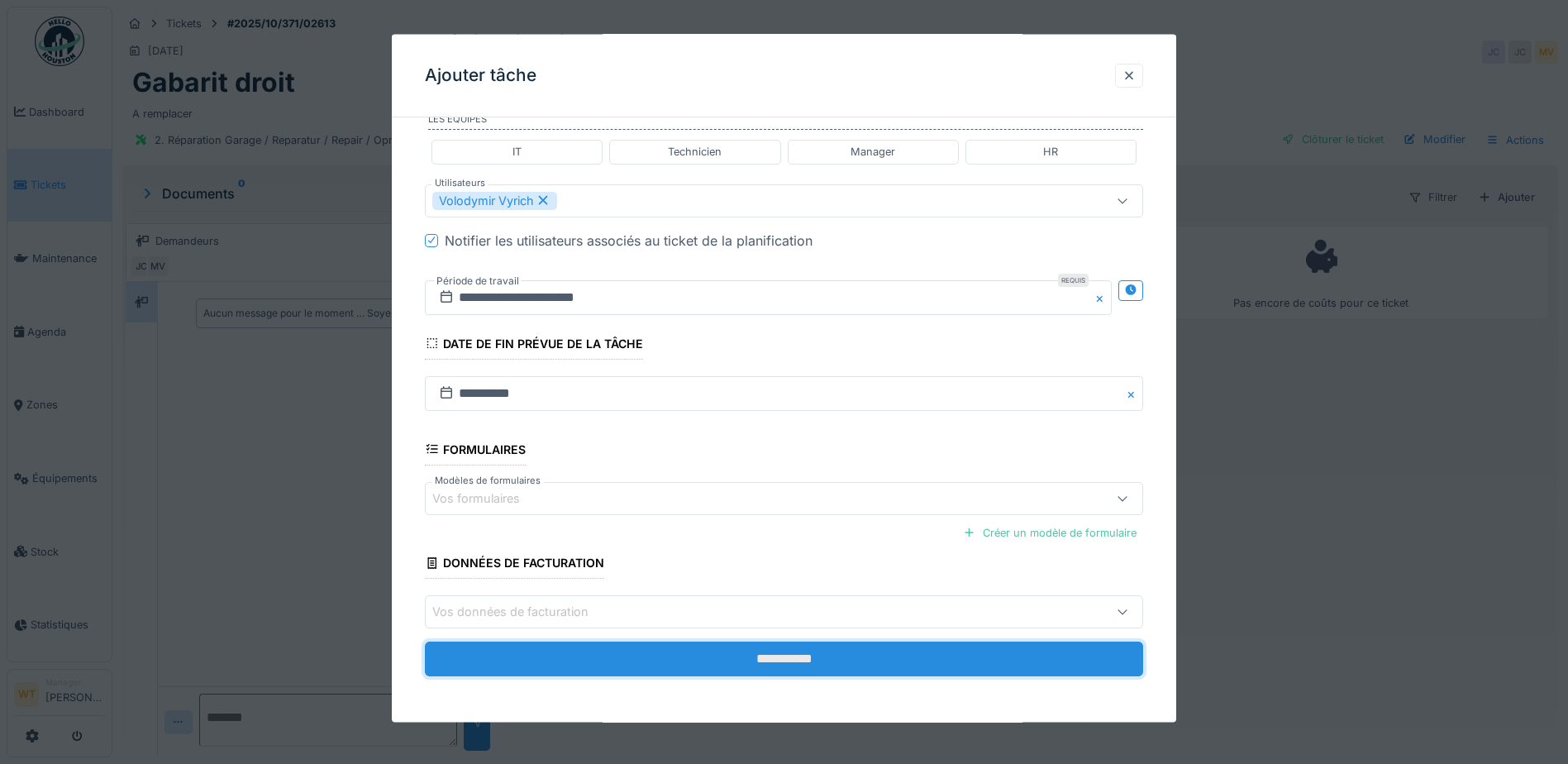
click at [574, 659] on input "**********" at bounding box center [784, 659] width 718 height 35
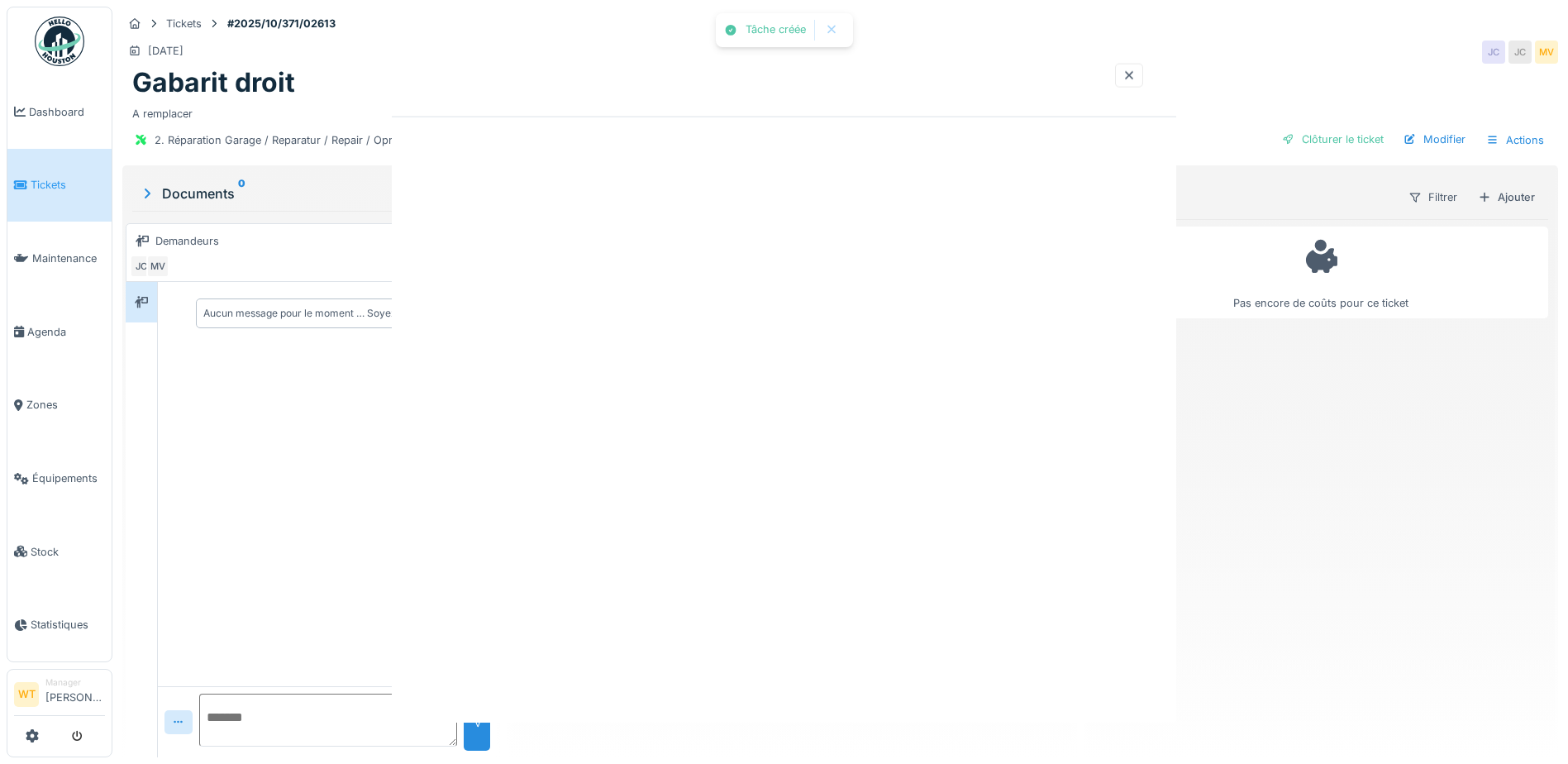
scroll to position [0, 0]
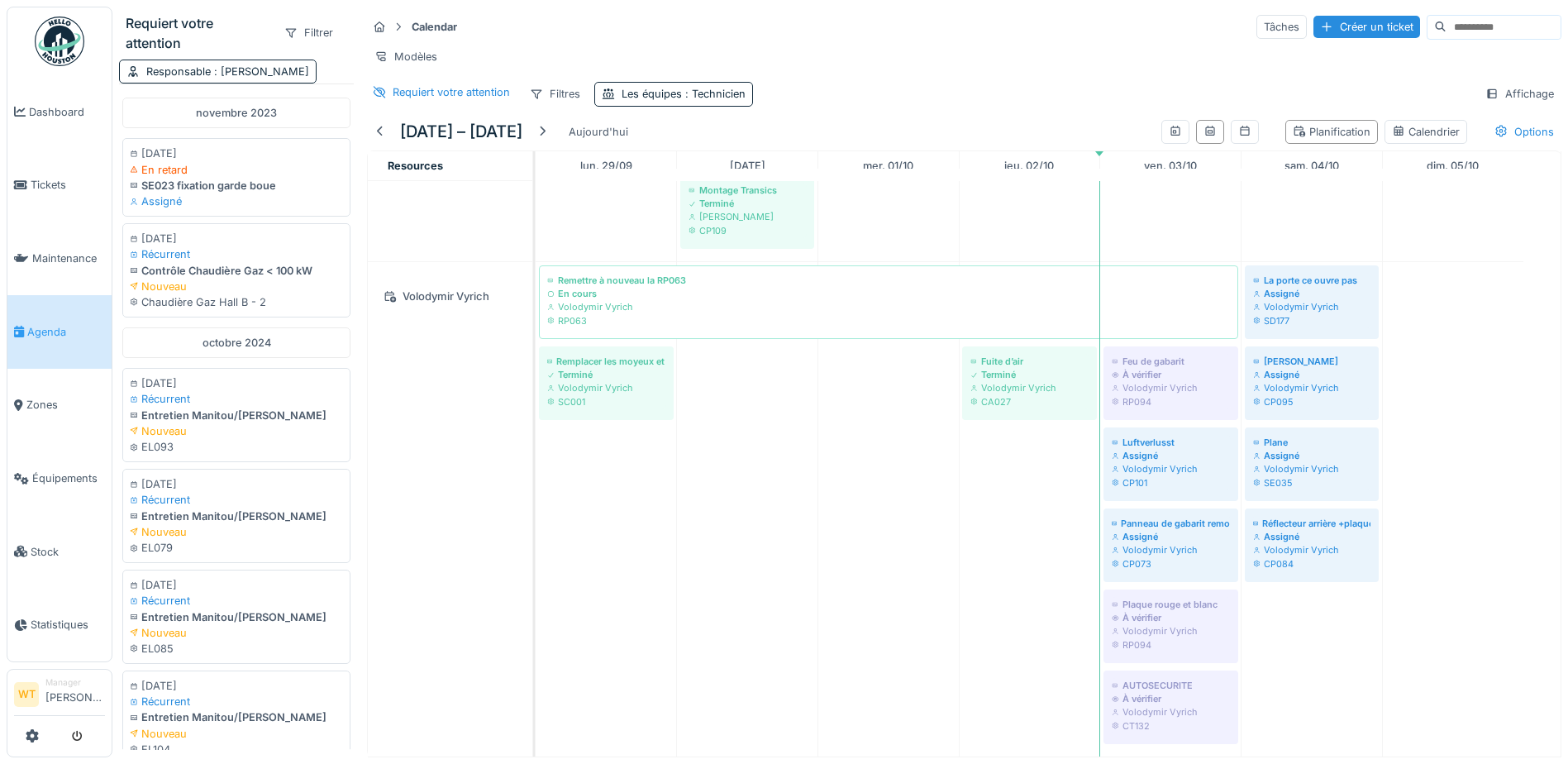
scroll to position [13, 0]
